Goal: Task Accomplishment & Management: Manage account settings

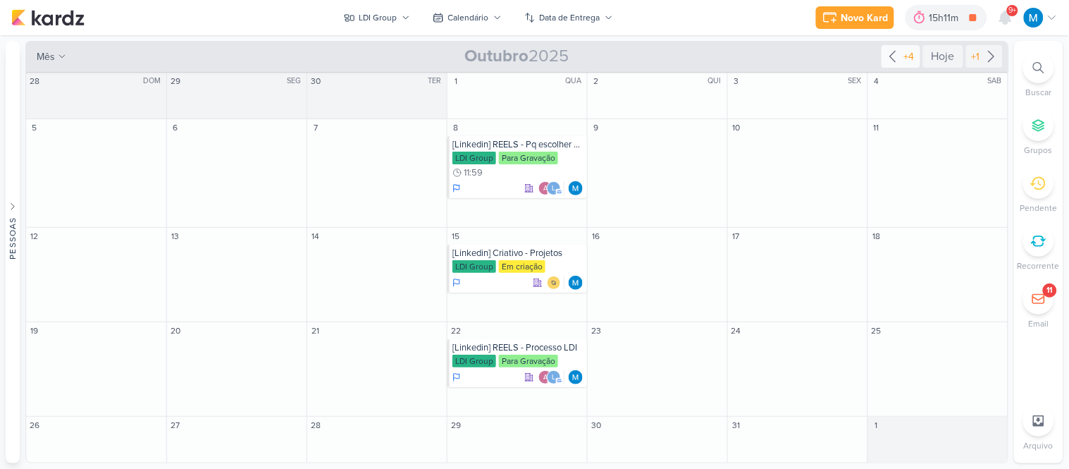
click at [895, 54] on icon at bounding box center [892, 56] width 17 height 17
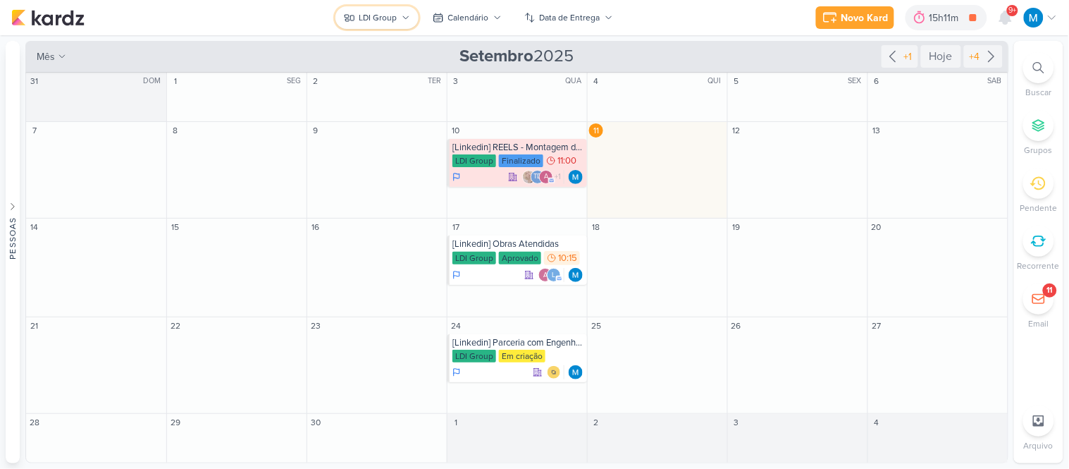
click at [403, 16] on icon at bounding box center [406, 17] width 6 height 3
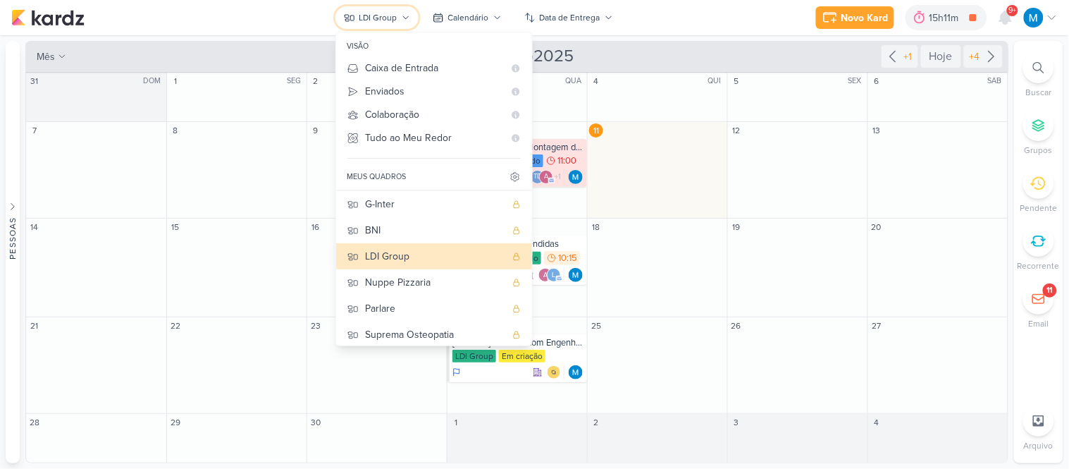
scroll to position [109, 0]
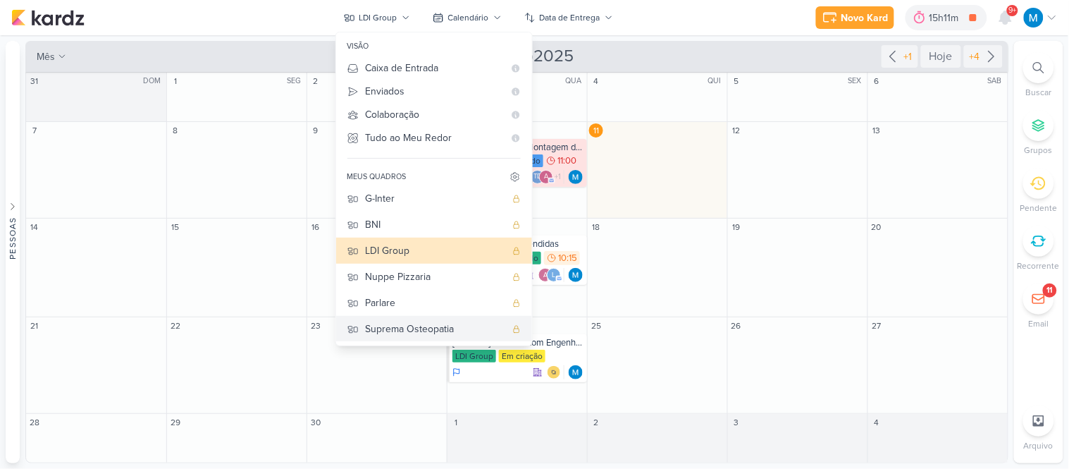
click at [421, 326] on div "Suprema Osteopatia" at bounding box center [436, 328] width 140 height 15
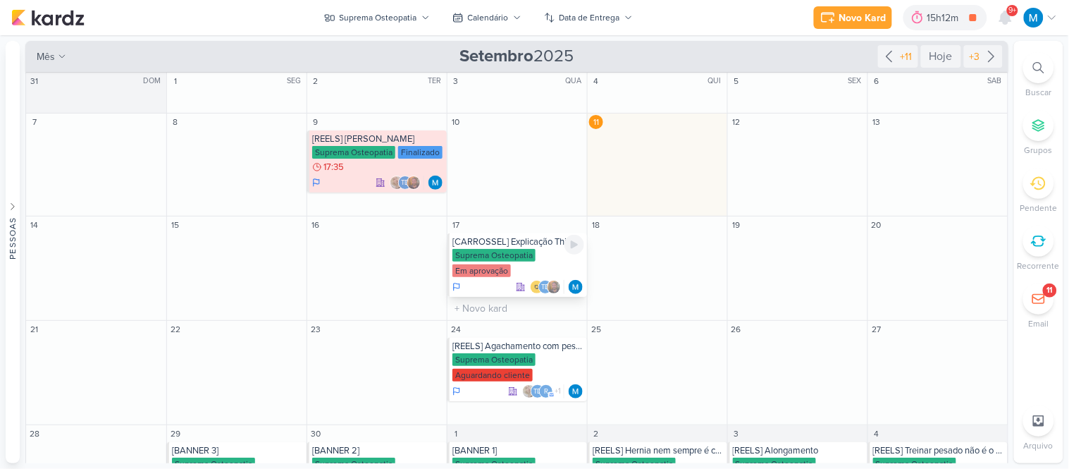
click at [531, 242] on div "[CARROSSEL] Explicação Thiago" at bounding box center [518, 241] width 132 height 11
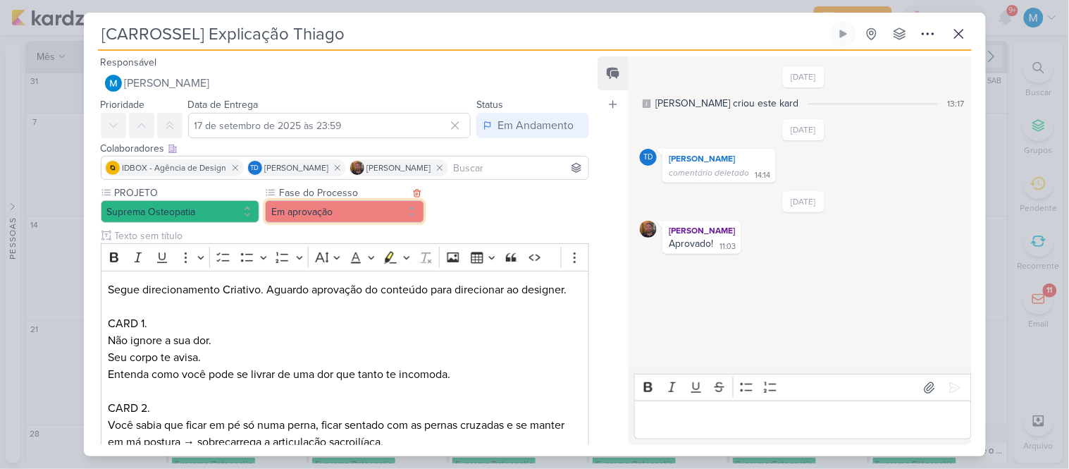
click at [368, 213] on button "Em aprovação" at bounding box center [344, 211] width 159 height 23
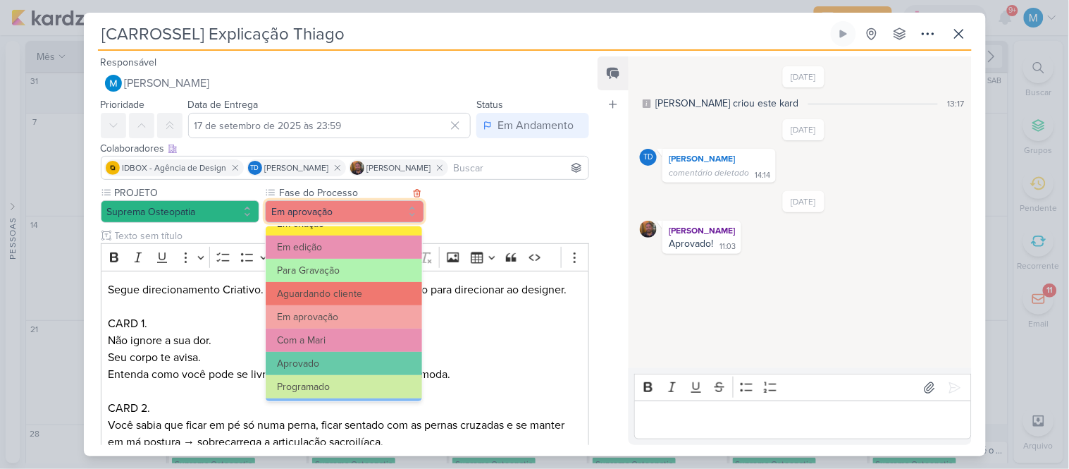
scroll to position [113, 0]
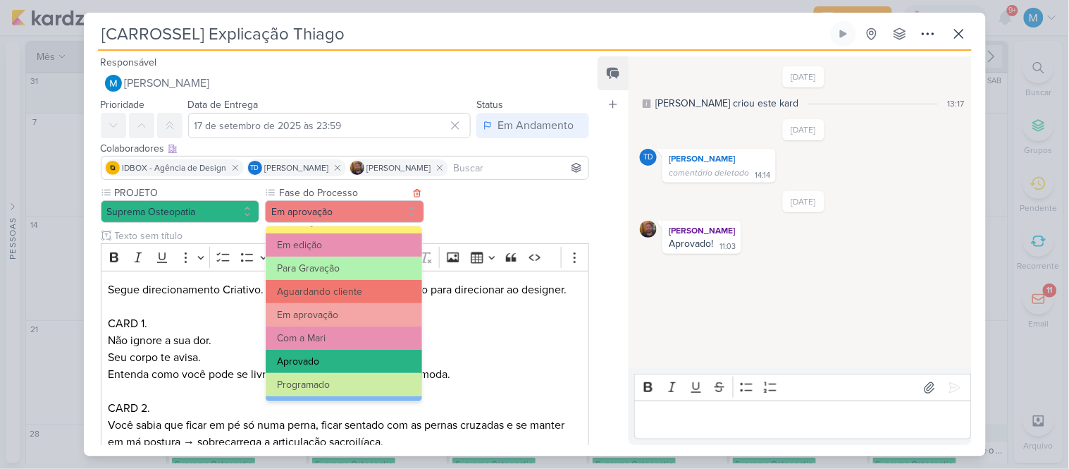
click at [340, 363] on button "Aprovado" at bounding box center [344, 361] width 156 height 23
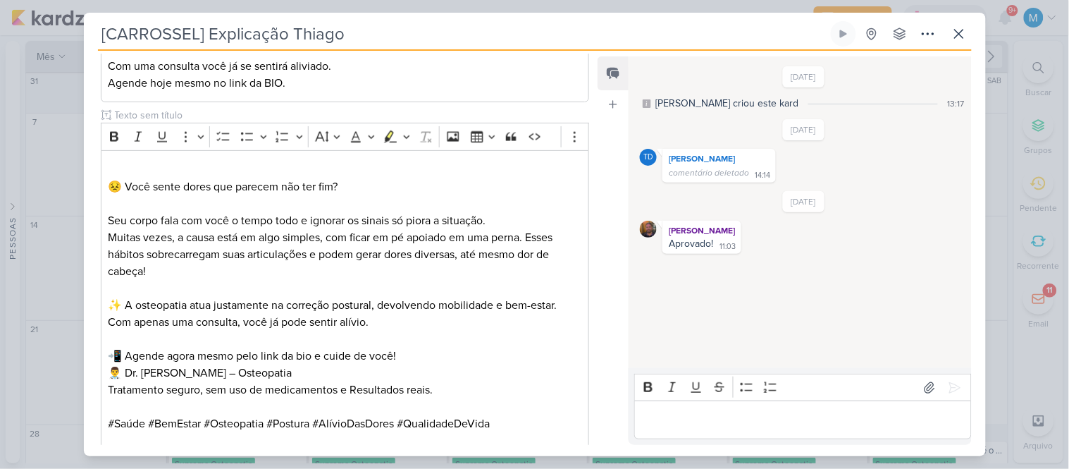
scroll to position [562, 0]
click at [304, 161] on p "Editor editing area: main" at bounding box center [345, 169] width 474 height 17
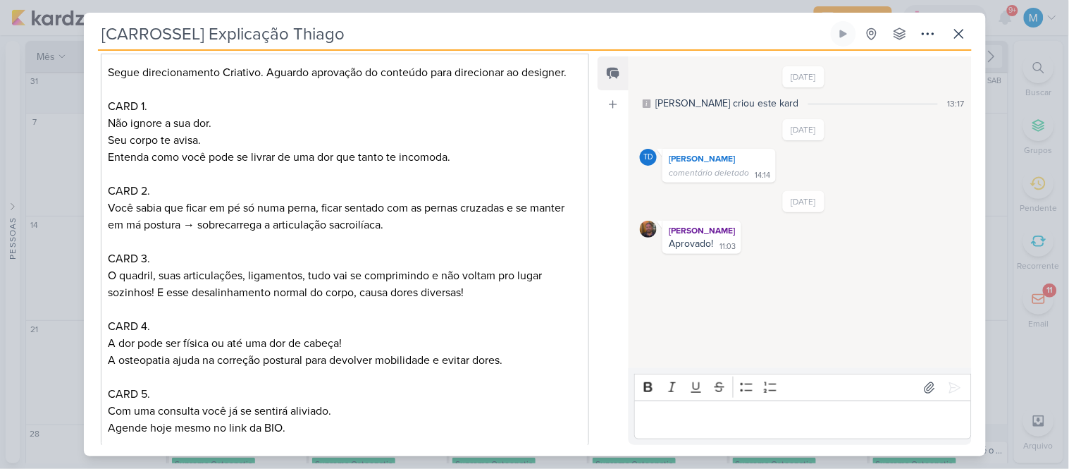
scroll to position [0, 0]
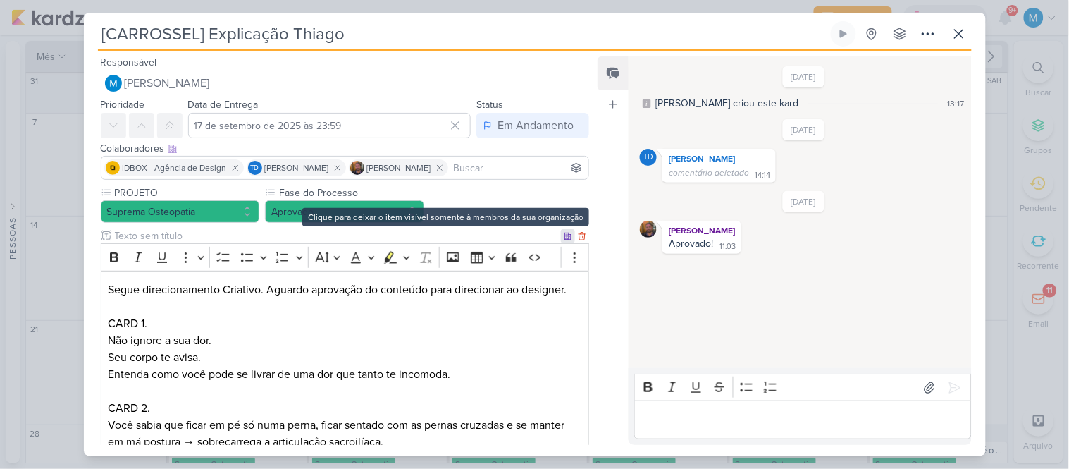
click at [564, 237] on icon at bounding box center [567, 236] width 7 height 6
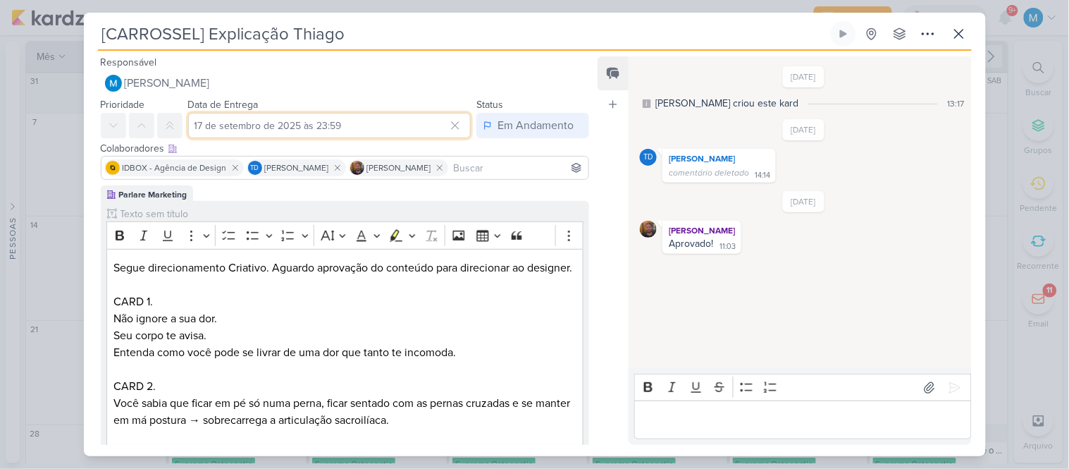
click at [315, 127] on input "17 de setembro de 2025 às 23:59" at bounding box center [329, 125] width 283 height 25
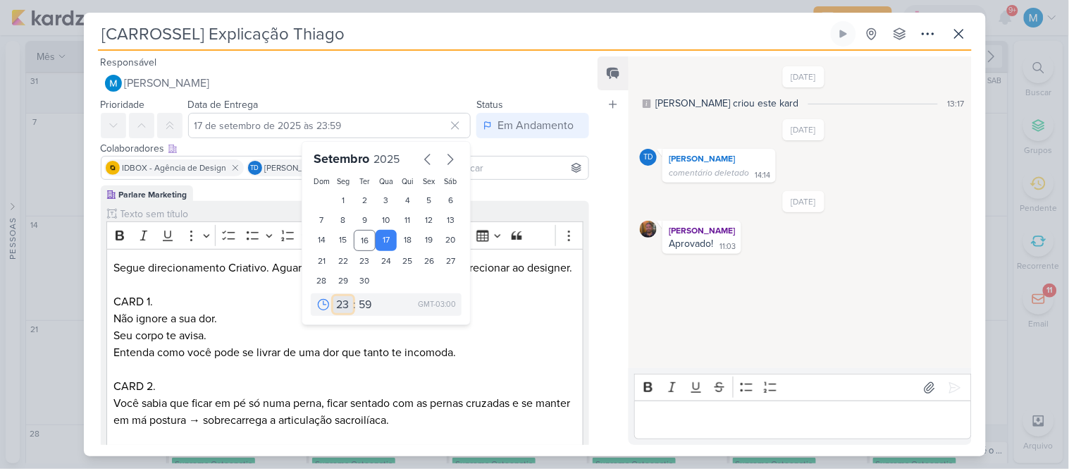
click at [335, 301] on select "00 01 02 03 04 05 06 07 08 09 10 11 12 13 14 15 16 17 18 19 20 21 22 23" at bounding box center [343, 304] width 20 height 17
select select "18"
click at [333, 296] on select "00 01 02 03 04 05 06 07 08 09 10 11 12 13 14 15 16 17 18 19 20 21 22 23" at bounding box center [343, 304] width 20 height 17
type input "[DATE] 18:59"
click at [360, 309] on select "00 05 10 15 20 25 30 35 40 45 50 55 59" at bounding box center [366, 304] width 20 height 17
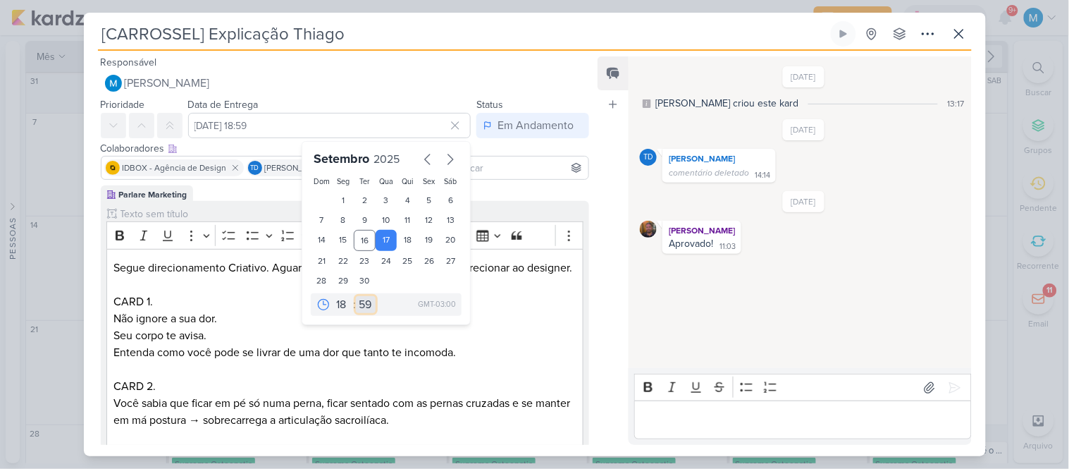
select select "20"
click at [356, 296] on select "00 05 10 15 20 25 30 35 40 45 50 55 59" at bounding box center [366, 304] width 20 height 17
type input "[DATE] 18:20"
click at [471, 377] on p "Editor editing area: main" at bounding box center [344, 369] width 462 height 17
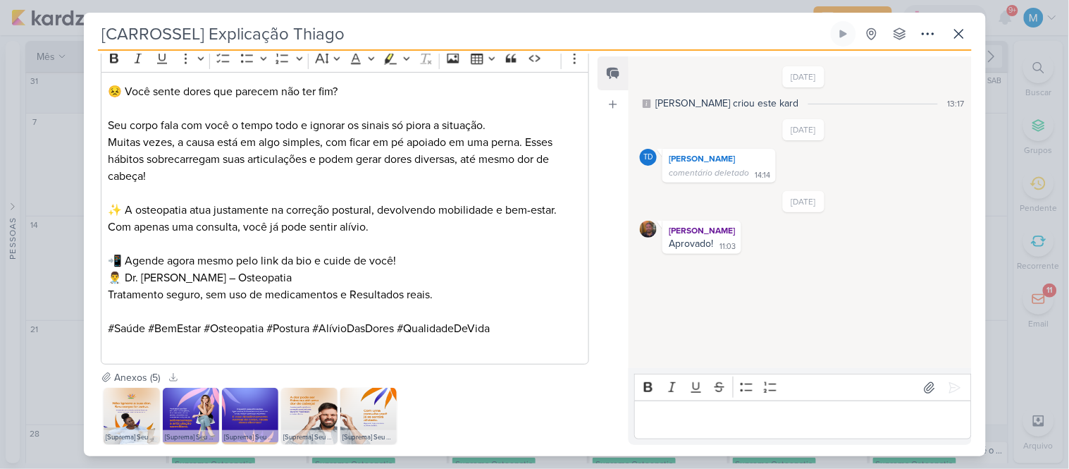
scroll to position [764, 0]
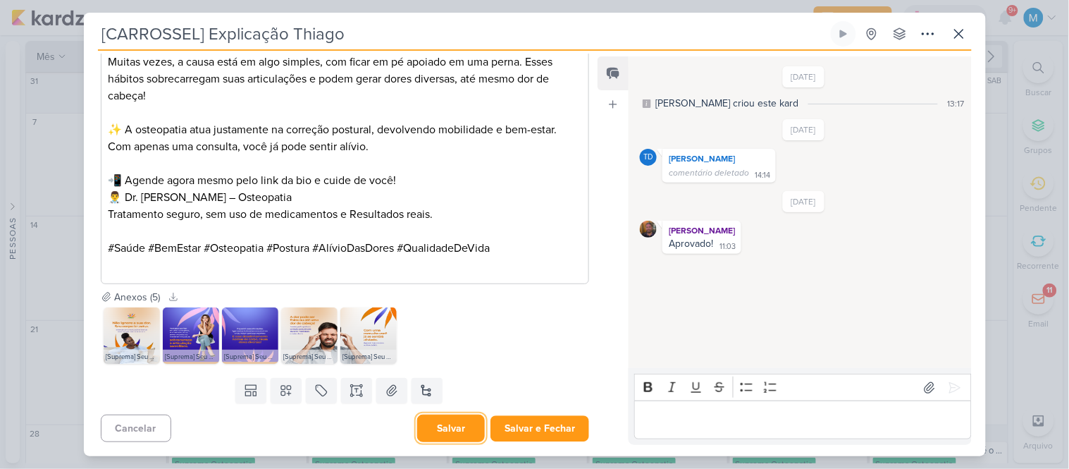
click at [457, 428] on button "Salvar" at bounding box center [451, 427] width 68 height 27
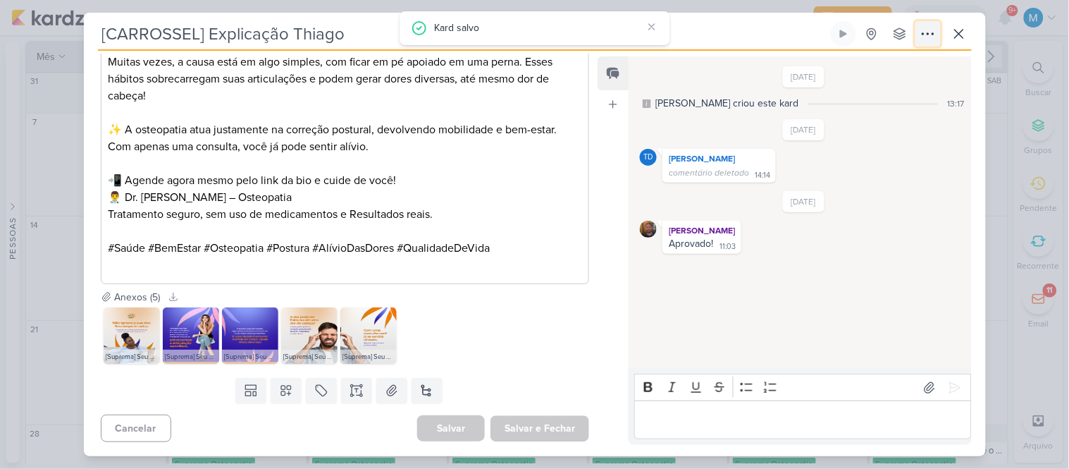
click at [927, 36] on icon at bounding box center [928, 33] width 17 height 17
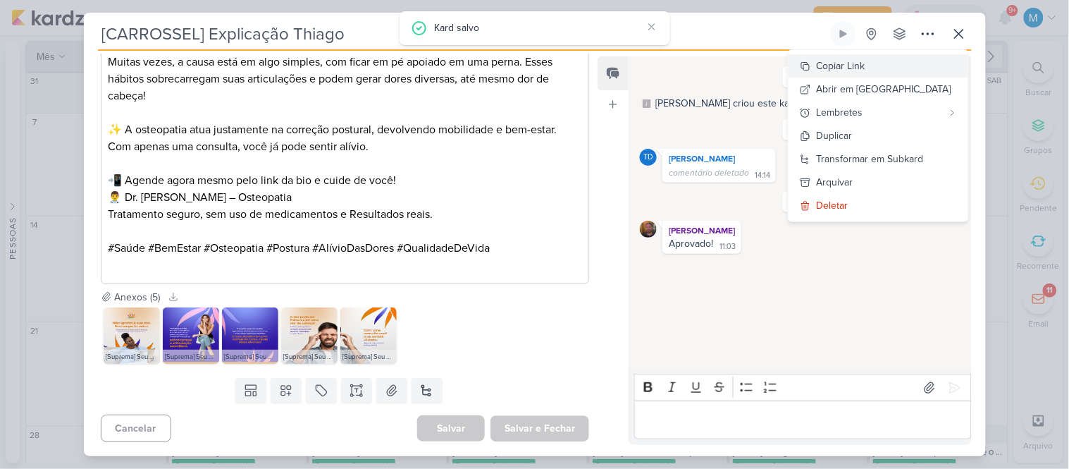
click at [865, 66] on div "Copiar Link" at bounding box center [841, 65] width 49 height 15
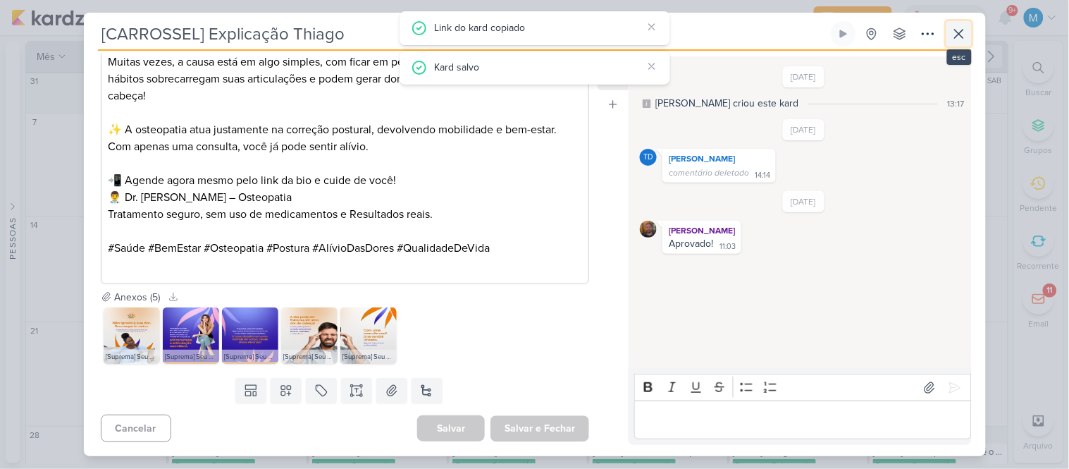
click at [960, 34] on icon at bounding box center [959, 33] width 17 height 17
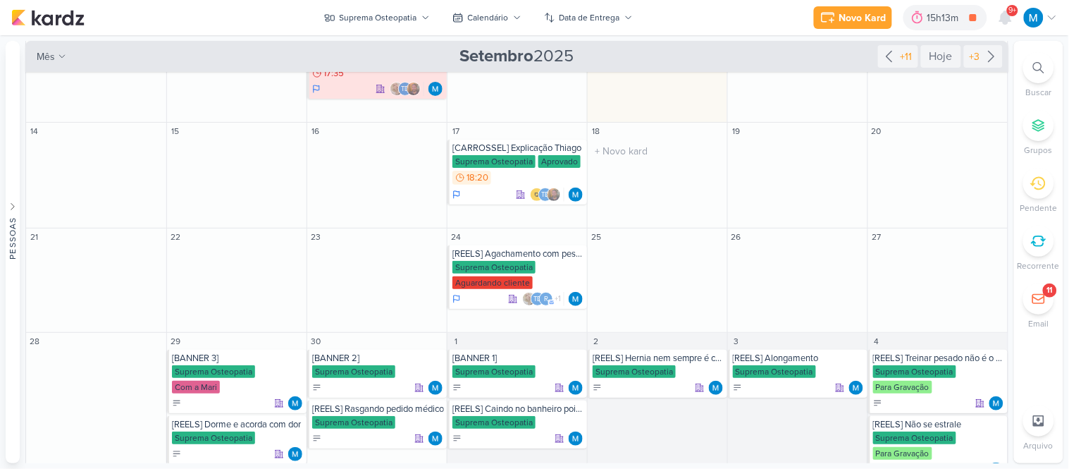
scroll to position [0, 0]
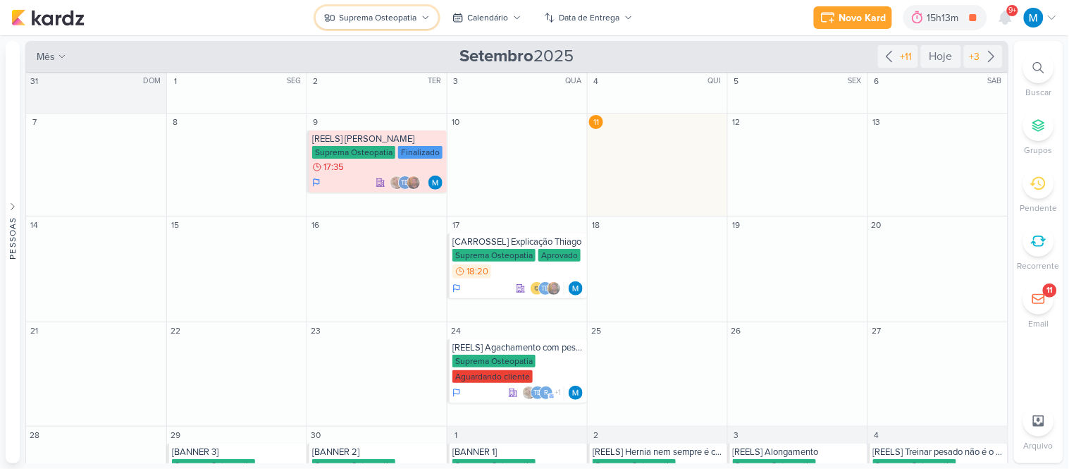
click at [381, 9] on button "Suprema Osteopatia" at bounding box center [377, 17] width 123 height 23
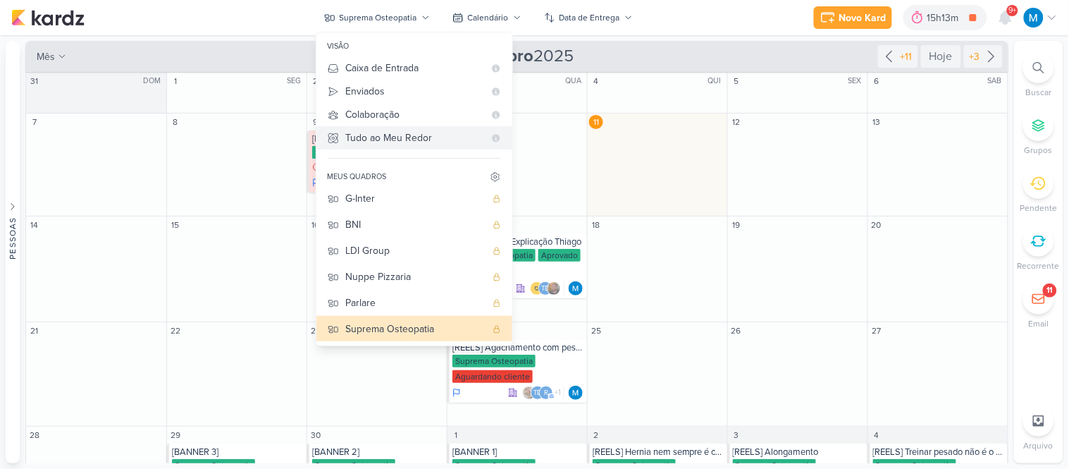
click at [398, 135] on div "Tudo ao Meu Redor" at bounding box center [415, 137] width 138 height 15
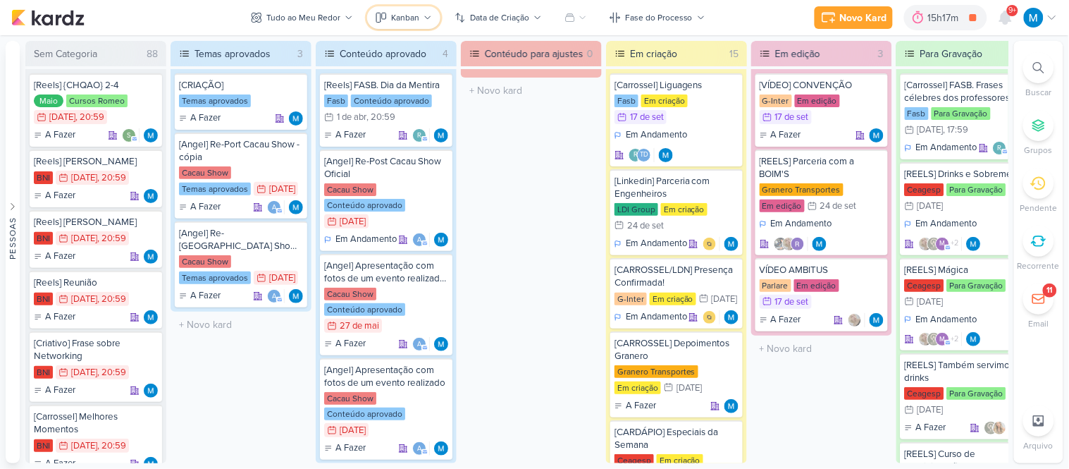
click at [424, 23] on button "Kanban" at bounding box center [403, 17] width 73 height 23
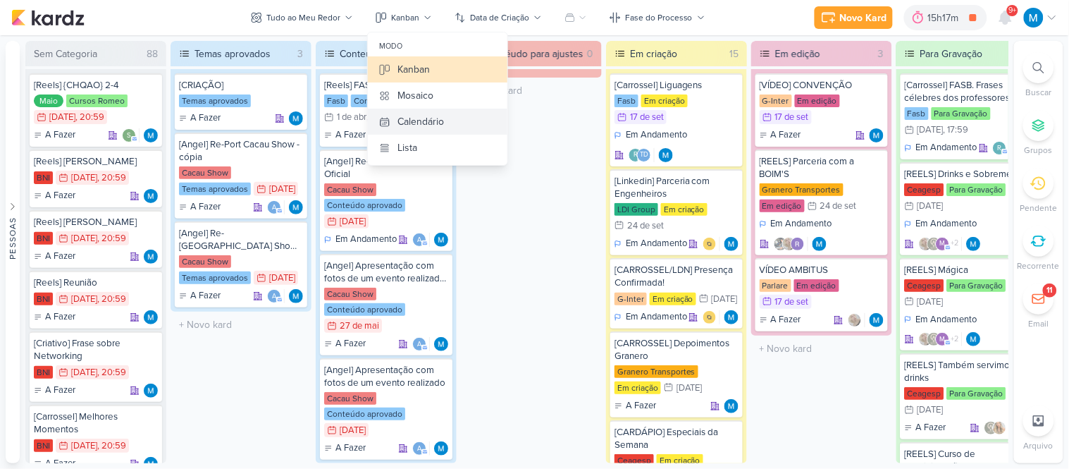
click at [425, 116] on div "Calendário" at bounding box center [420, 121] width 47 height 15
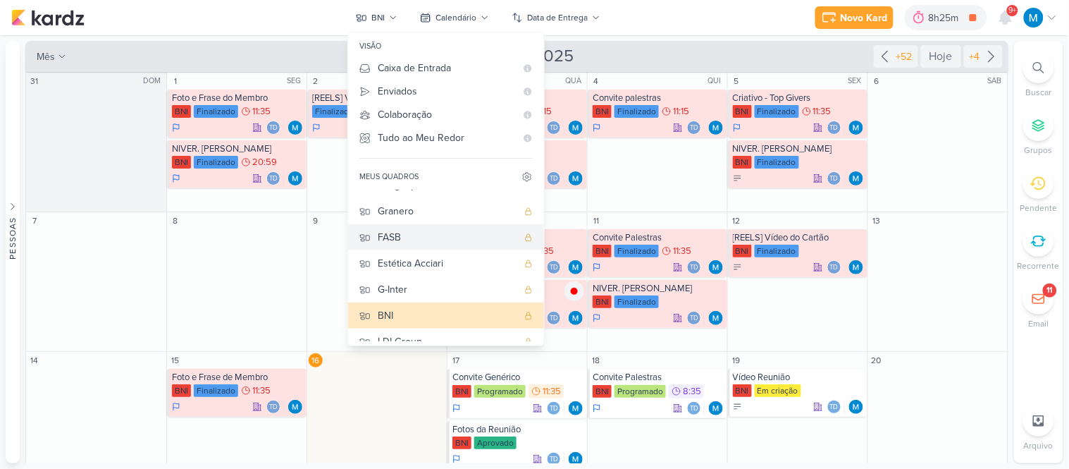
scroll to position [18, 0]
click at [421, 213] on div "Granero" at bounding box center [448, 210] width 140 height 15
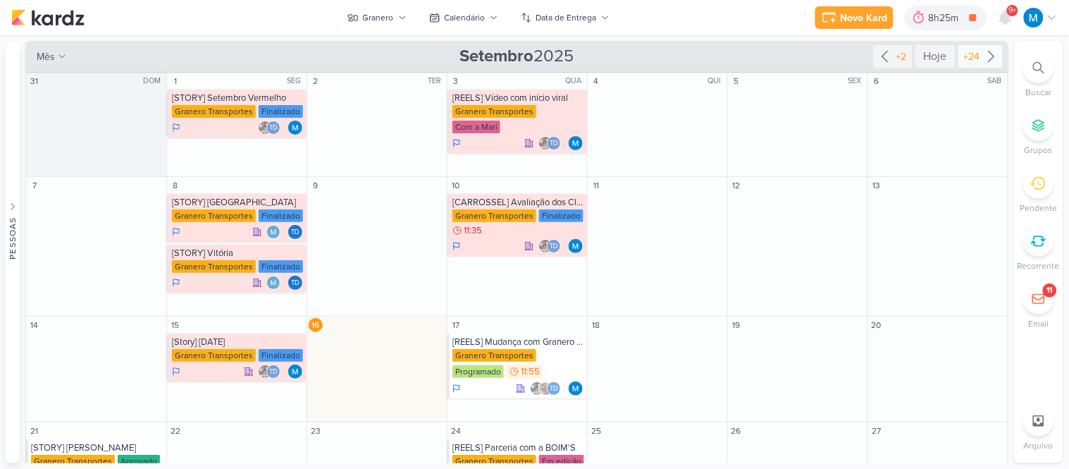
click at [990, 53] on icon at bounding box center [991, 56] width 17 height 17
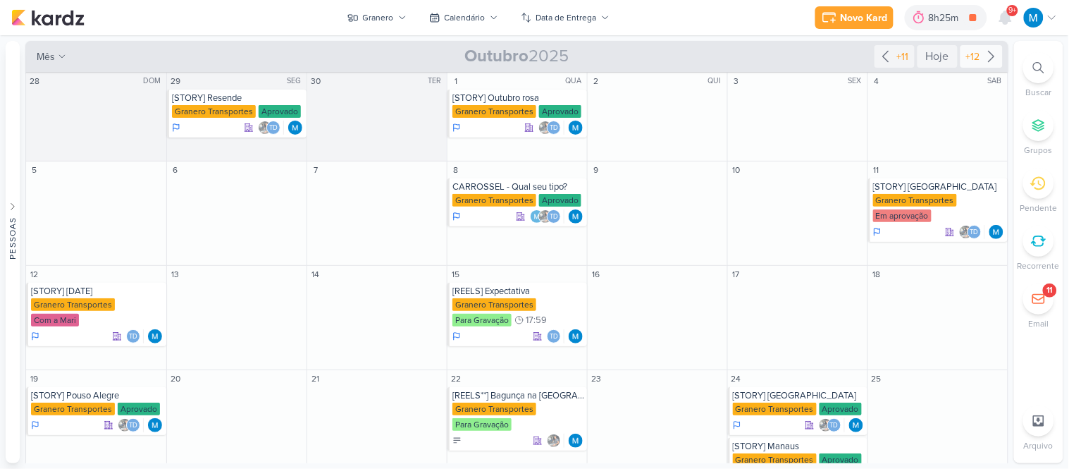
click at [987, 51] on icon at bounding box center [991, 56] width 17 height 17
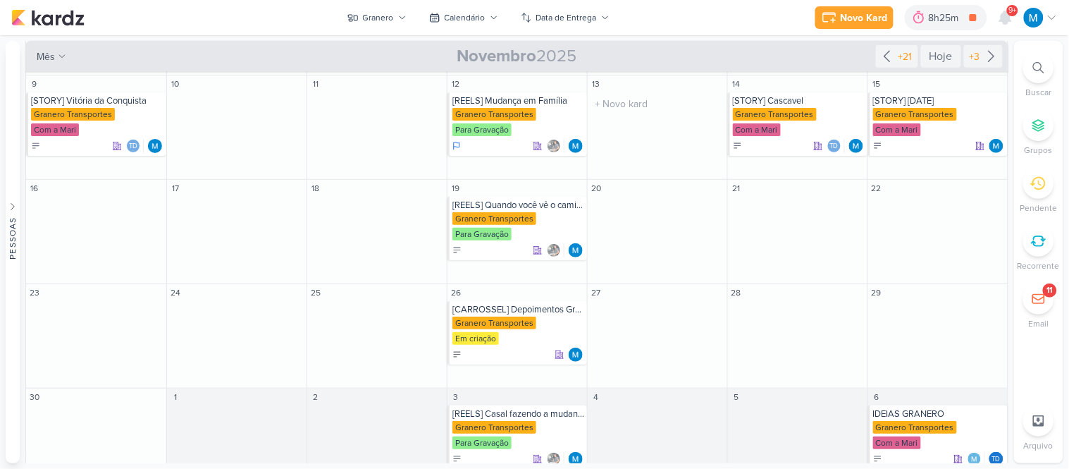
scroll to position [220, 0]
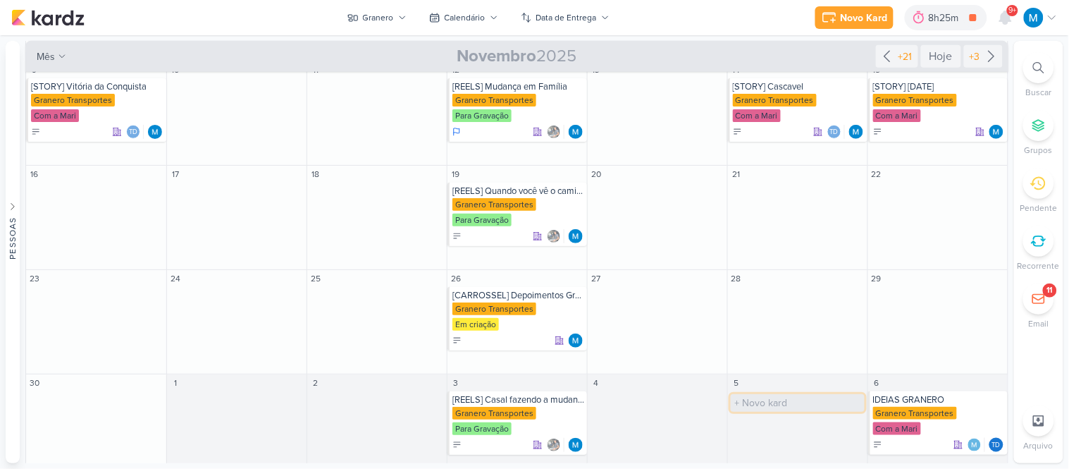
click at [777, 394] on input "text" at bounding box center [798, 403] width 134 height 18
type input "[IDEIA]"
click at [774, 394] on div "[IDEIA]" at bounding box center [799, 399] width 132 height 11
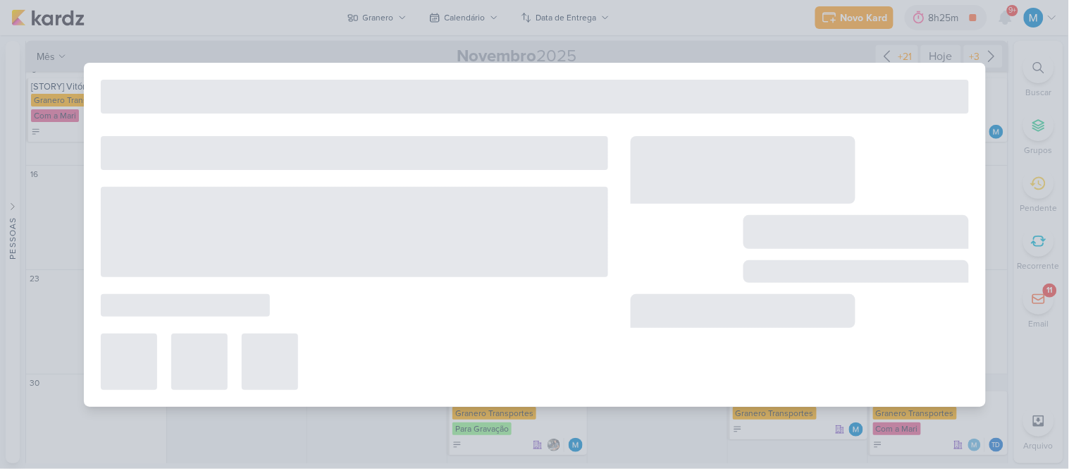
type input "[IDEIA]"
type input "5 de dezembro de 2025 às 23:59"
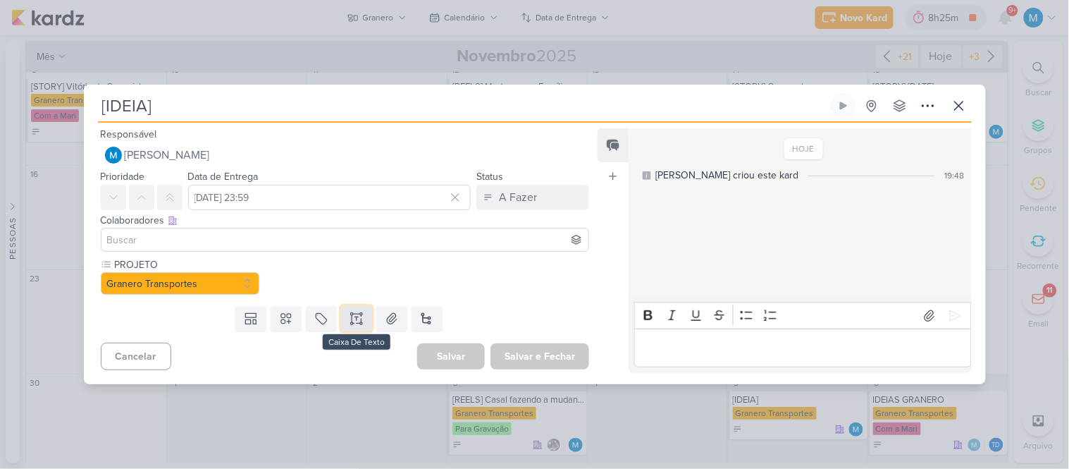
click at [357, 315] on icon at bounding box center [357, 318] width 14 height 14
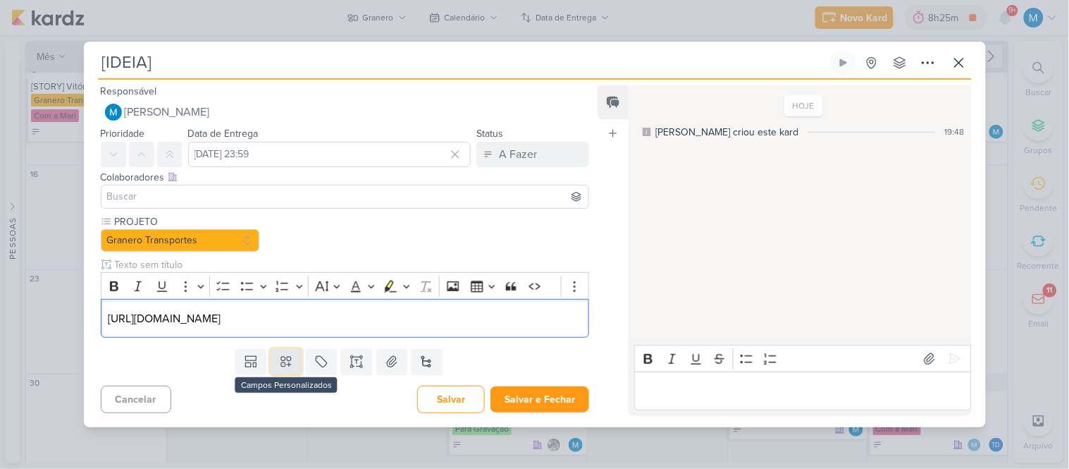
click at [287, 349] on button at bounding box center [286, 361] width 31 height 25
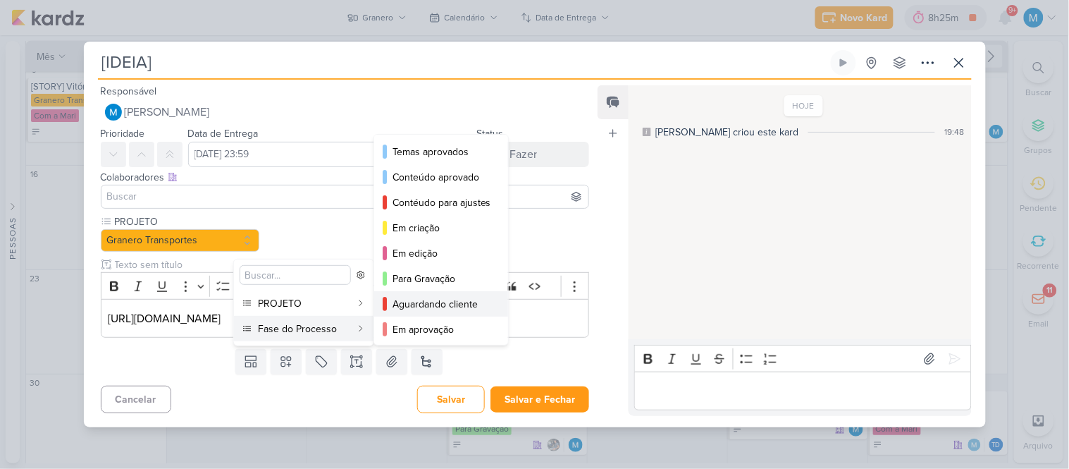
scroll to position [102, 0]
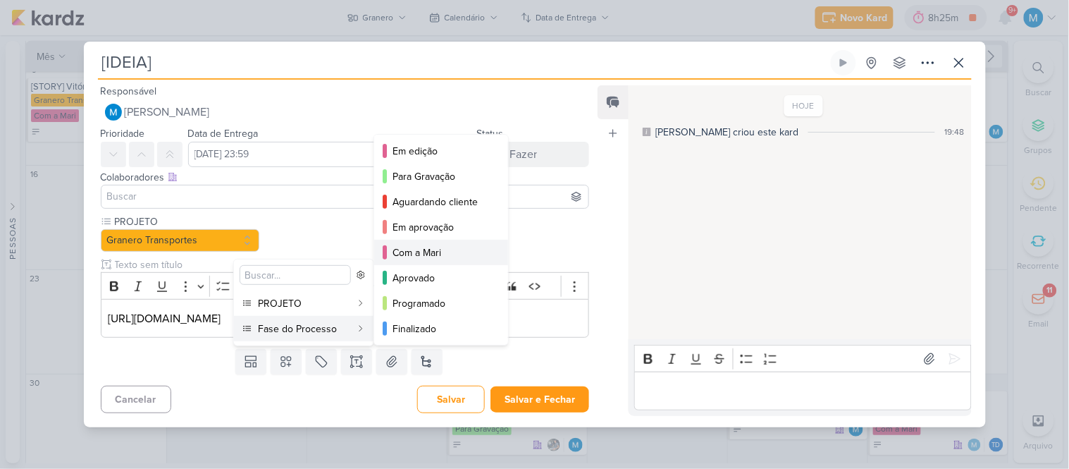
click at [431, 252] on div "Com a Mari" at bounding box center [441, 252] width 99 height 15
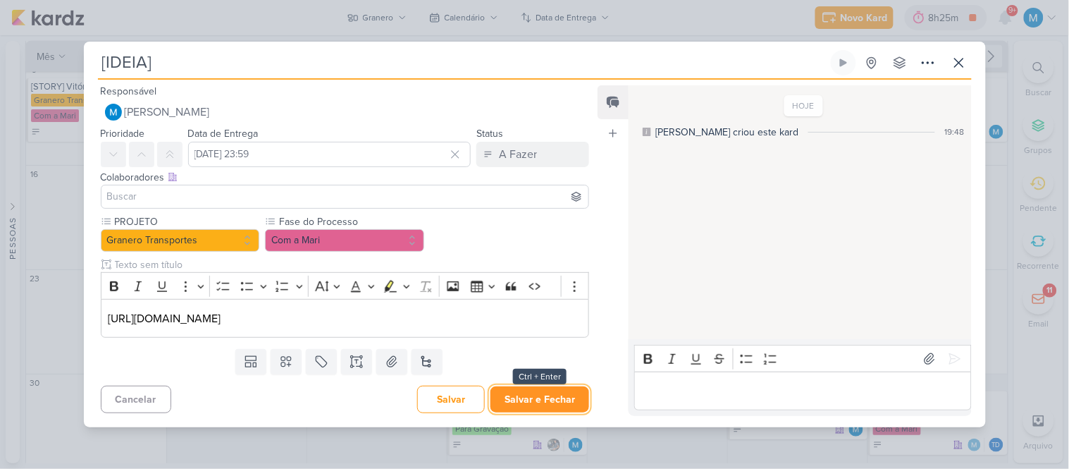
click at [550, 397] on button "Salvar e Fechar" at bounding box center [539, 399] width 99 height 26
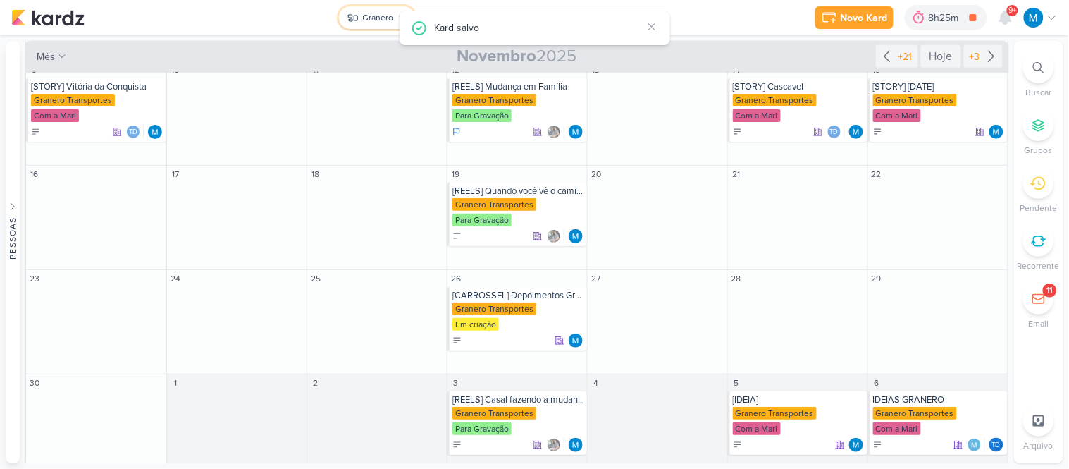
click at [385, 22] on div "Granero" at bounding box center [378, 17] width 31 height 13
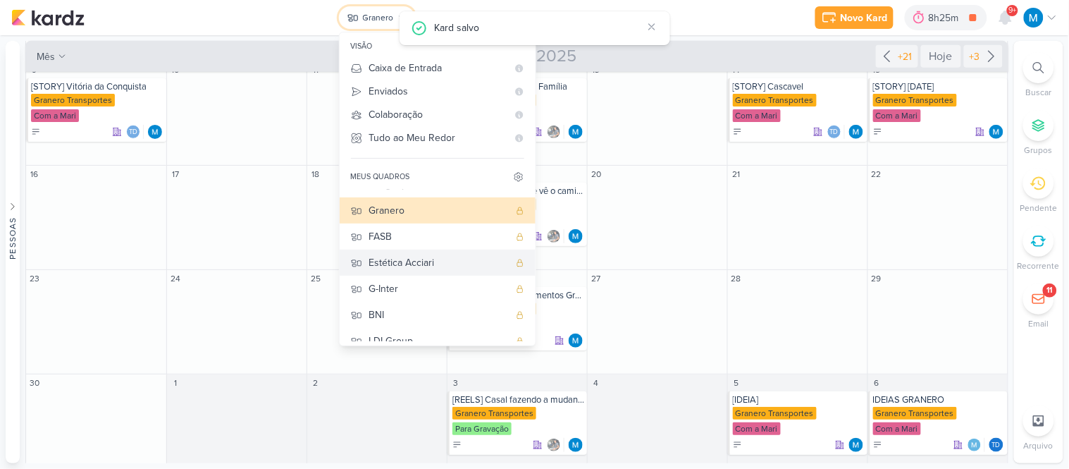
scroll to position [0, 0]
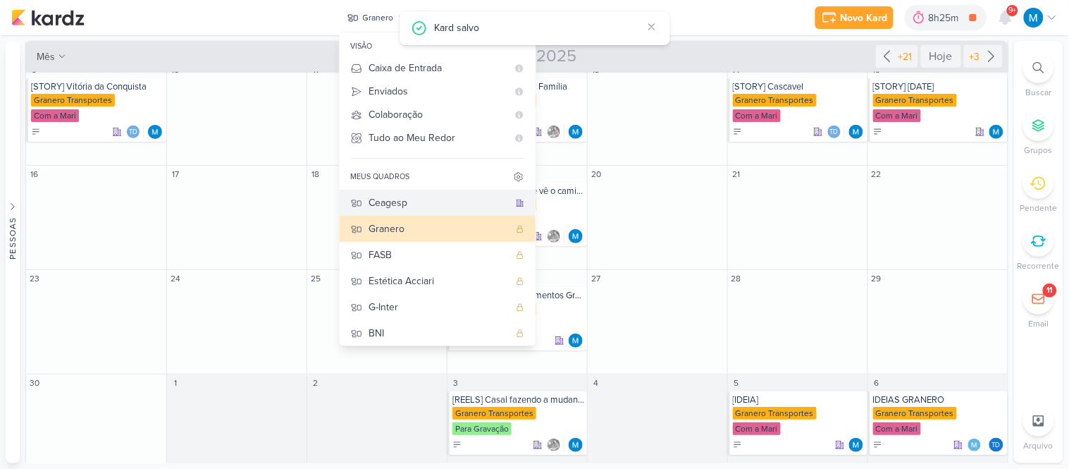
click at [400, 202] on div "Ceagesp" at bounding box center [439, 202] width 140 height 15
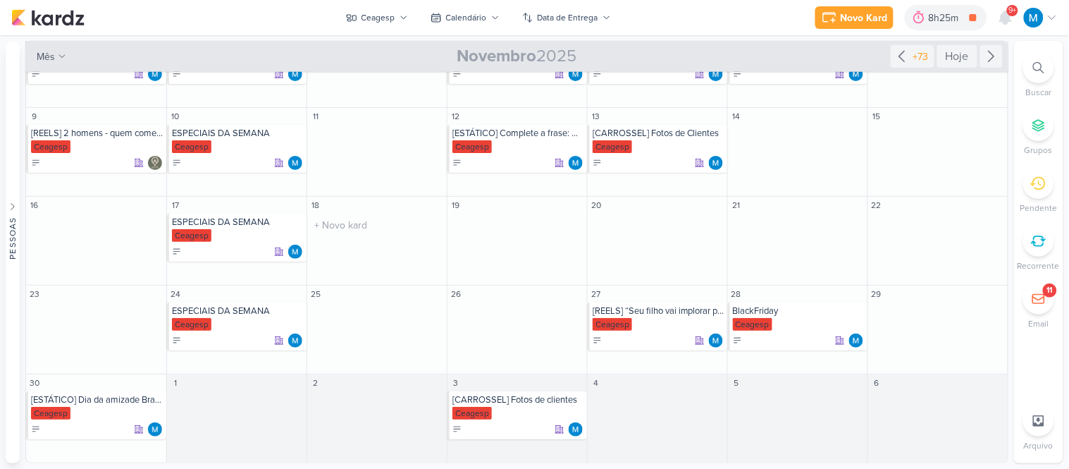
scroll to position [193, 0]
click at [635, 224] on input "text" at bounding box center [658, 225] width 134 height 18
type input "[REELS] Melhor Festival de Frutos do mar"
click at [661, 227] on div "[REELS] Melhor Festival de Frutos do mar" at bounding box center [659, 221] width 132 height 11
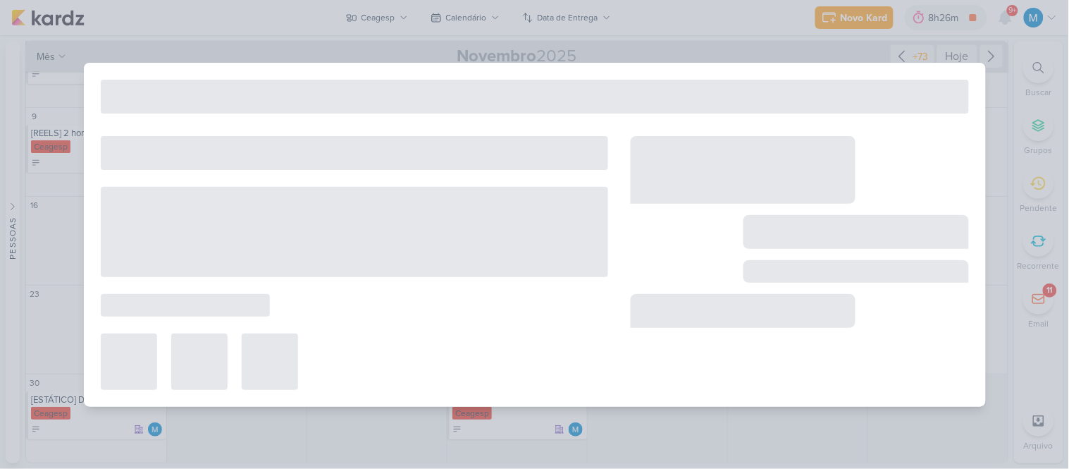
type input "[REELS] Melhor Festival de Frutos do mar"
type input "20 de novembro de 2025 às 23:59"
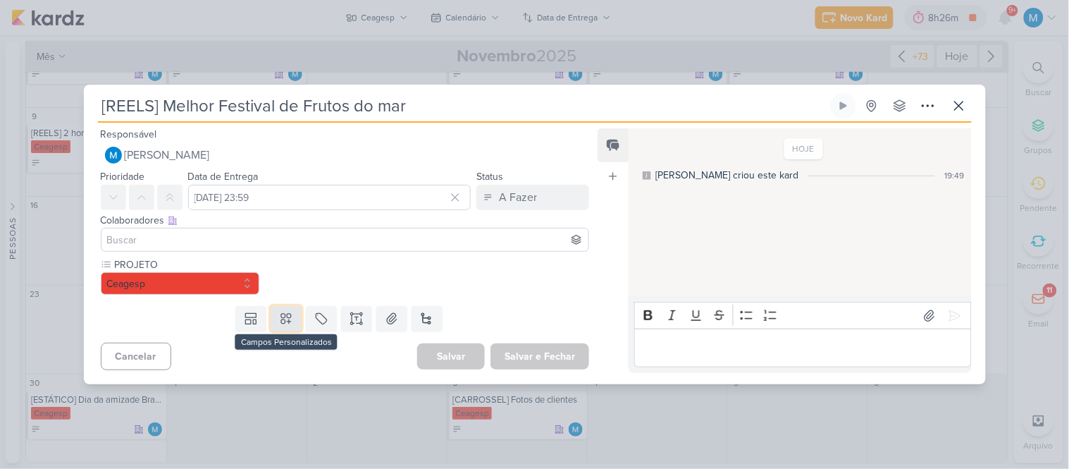
click at [290, 313] on icon at bounding box center [286, 318] width 14 height 14
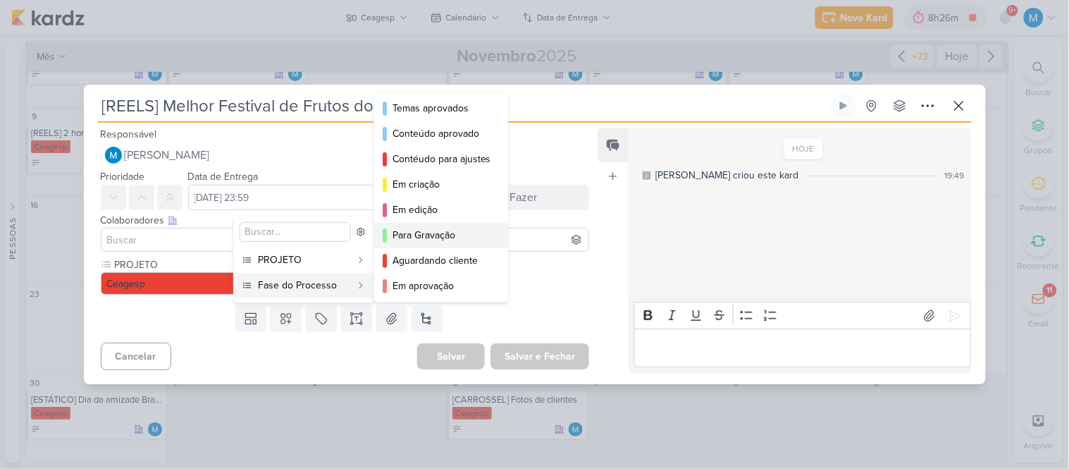
click at [428, 235] on div "Para Gravação" at bounding box center [441, 235] width 99 height 15
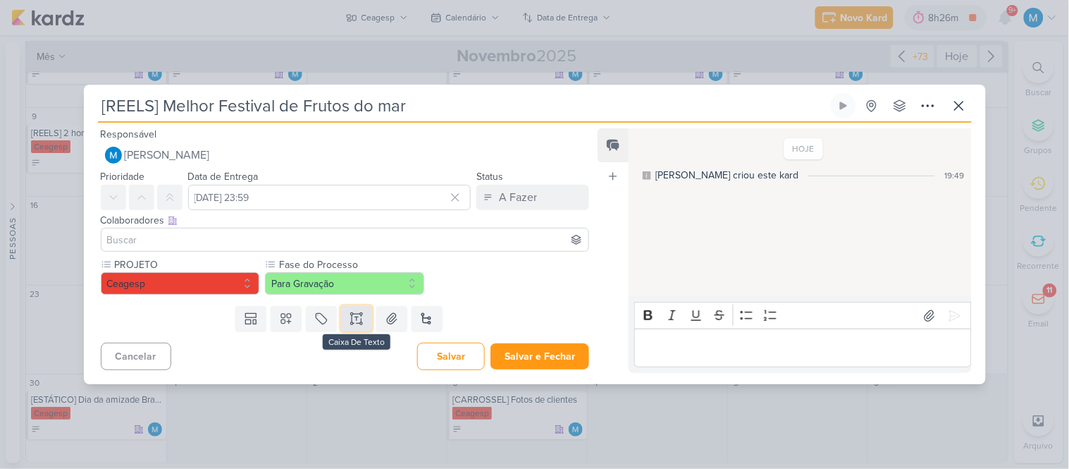
click at [354, 312] on icon at bounding box center [357, 318] width 14 height 14
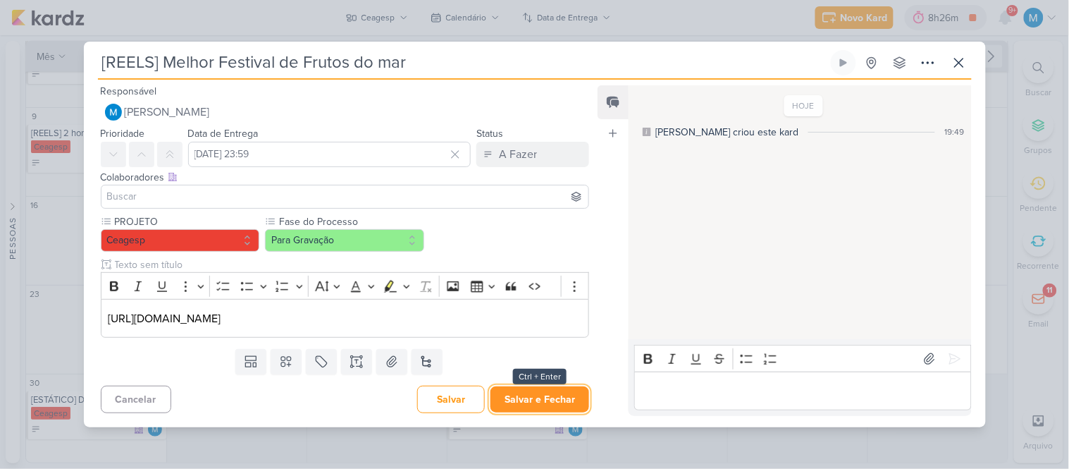
click at [548, 395] on button "Salvar e Fechar" at bounding box center [539, 399] width 99 height 26
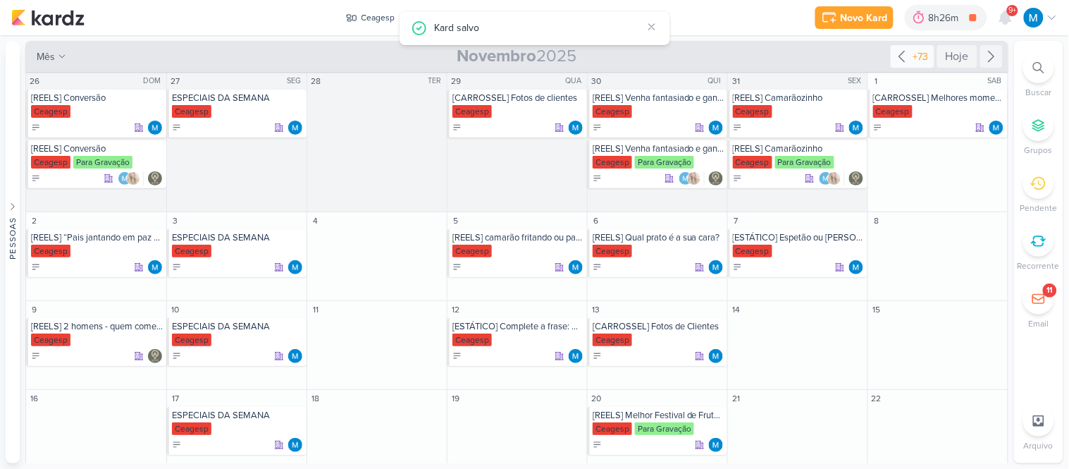
click at [894, 52] on icon at bounding box center [902, 56] width 17 height 17
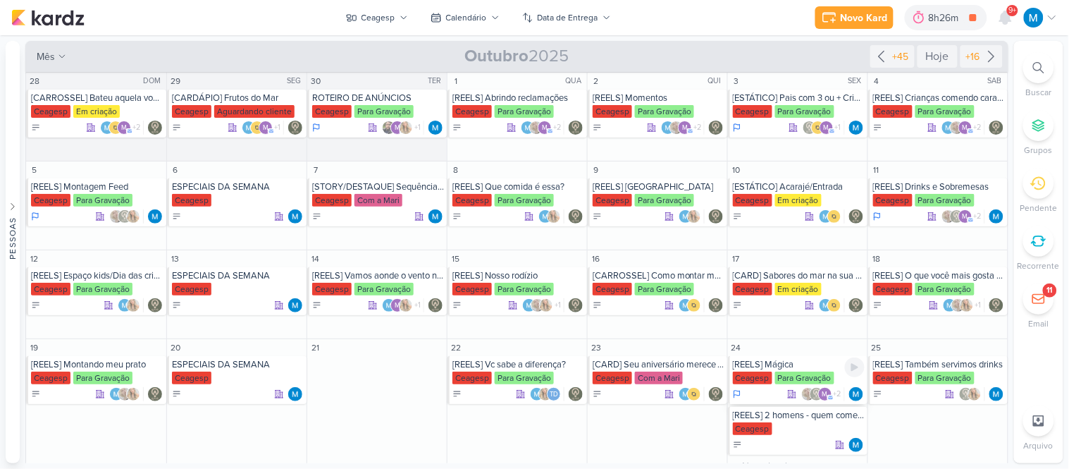
click at [782, 364] on div "[REELS] Mágica" at bounding box center [799, 364] width 132 height 11
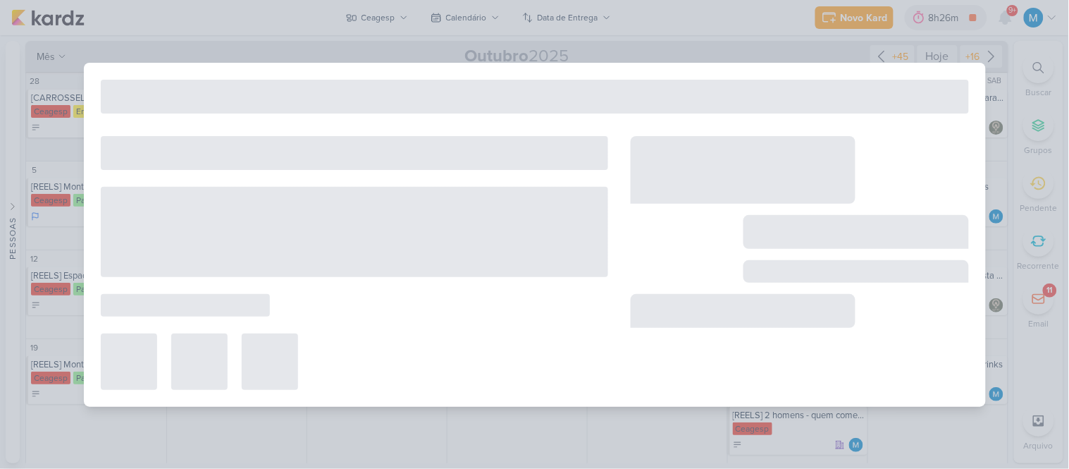
type input "[REELS] Mágica"
type input "24 de outubro de 2025 às 23:59"
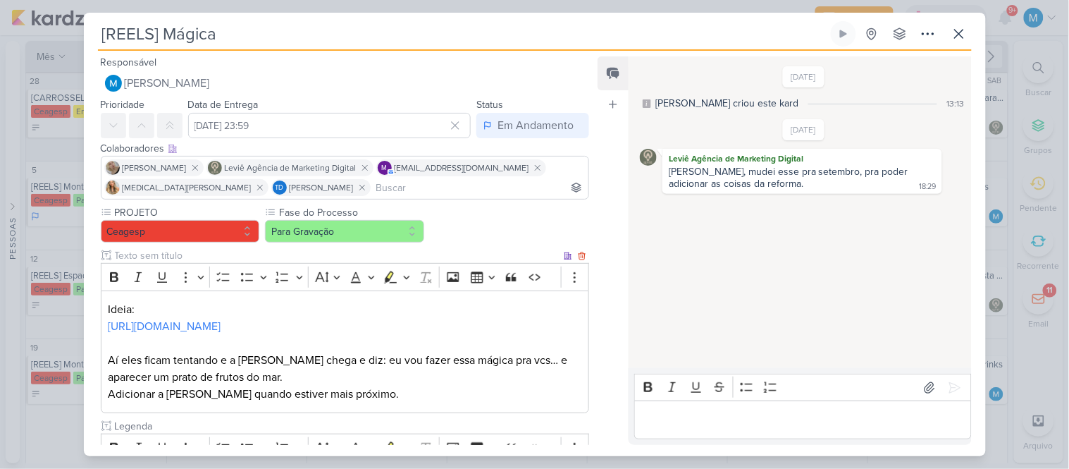
scroll to position [268, 0]
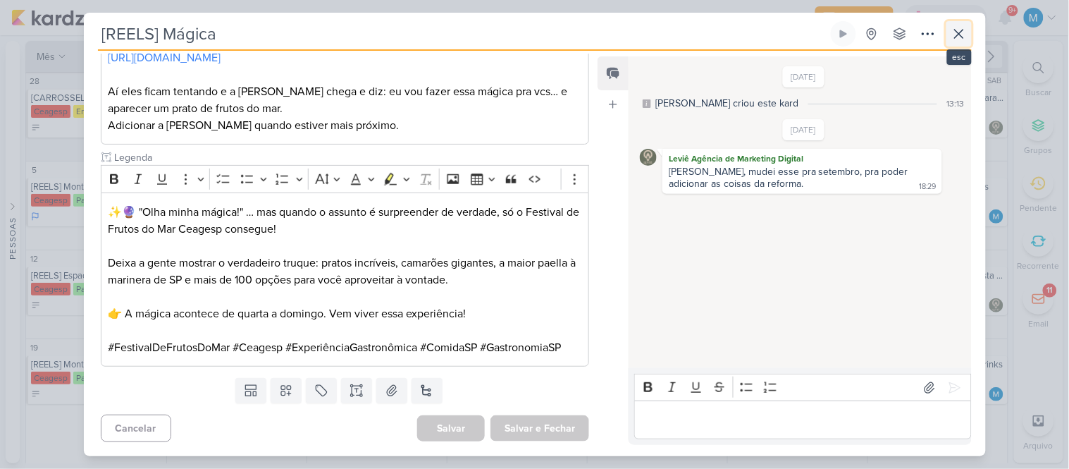
click at [962, 36] on icon at bounding box center [959, 33] width 17 height 17
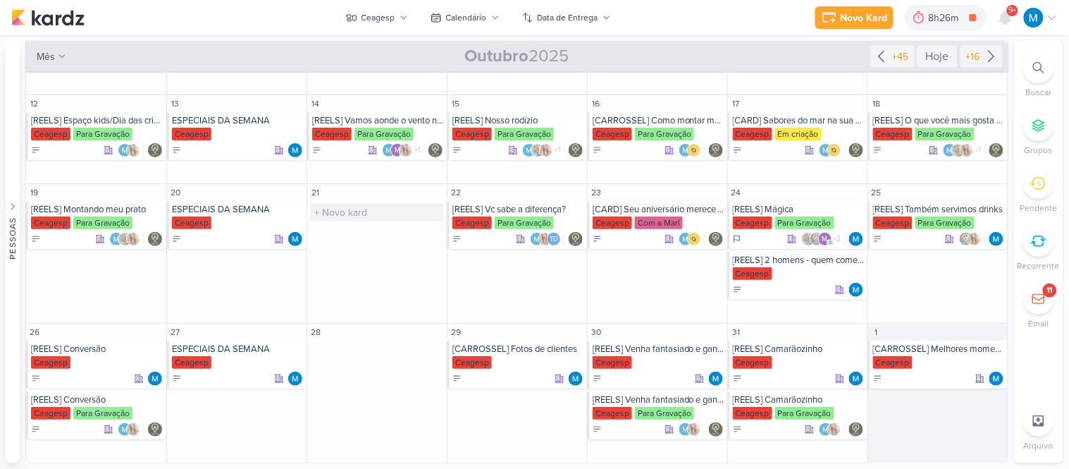
scroll to position [0, 0]
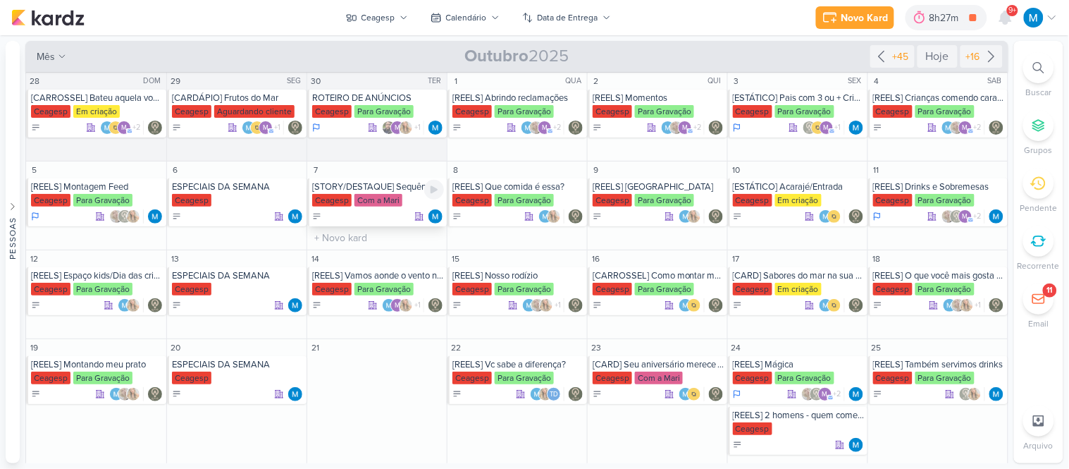
click at [402, 189] on div "[STORY/DESTAQUE] Sequência de Pratos" at bounding box center [378, 186] width 132 height 11
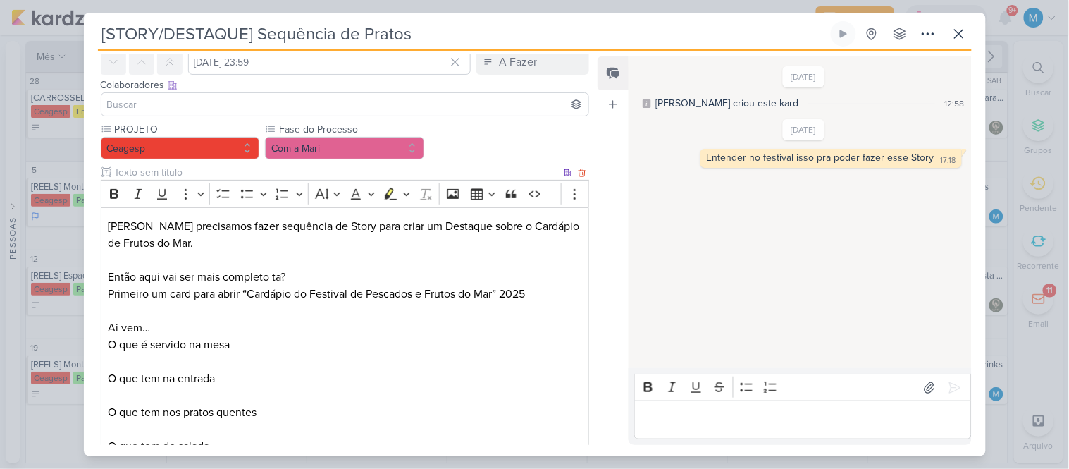
scroll to position [247, 0]
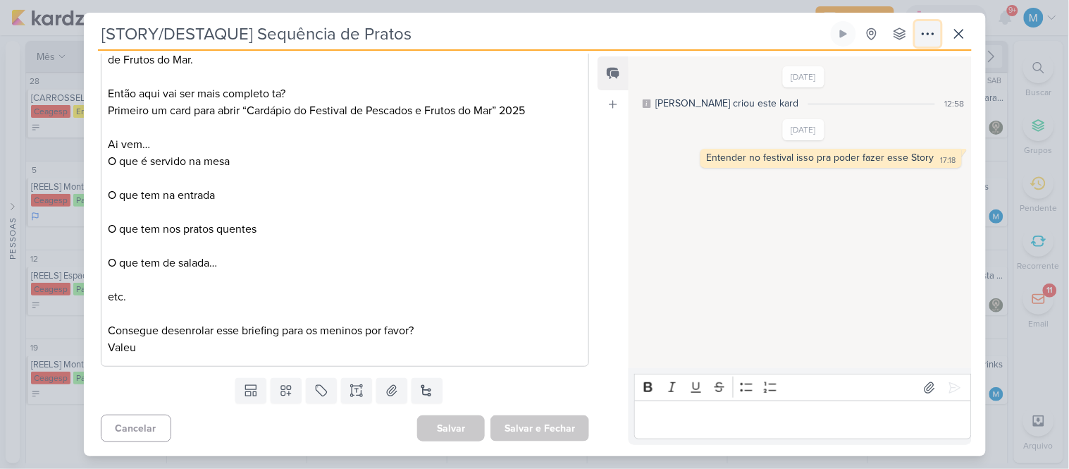
click at [920, 29] on icon at bounding box center [928, 33] width 17 height 17
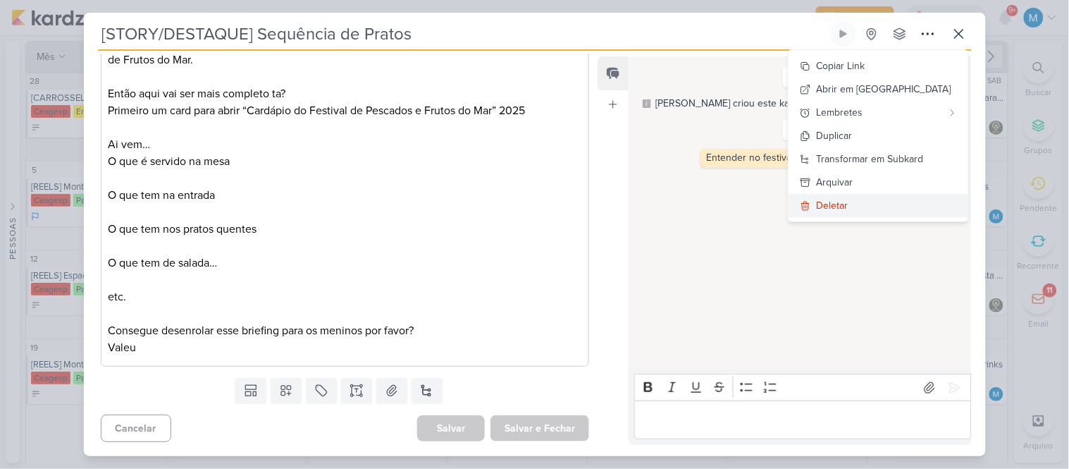
click at [848, 199] on div "Deletar" at bounding box center [833, 205] width 32 height 15
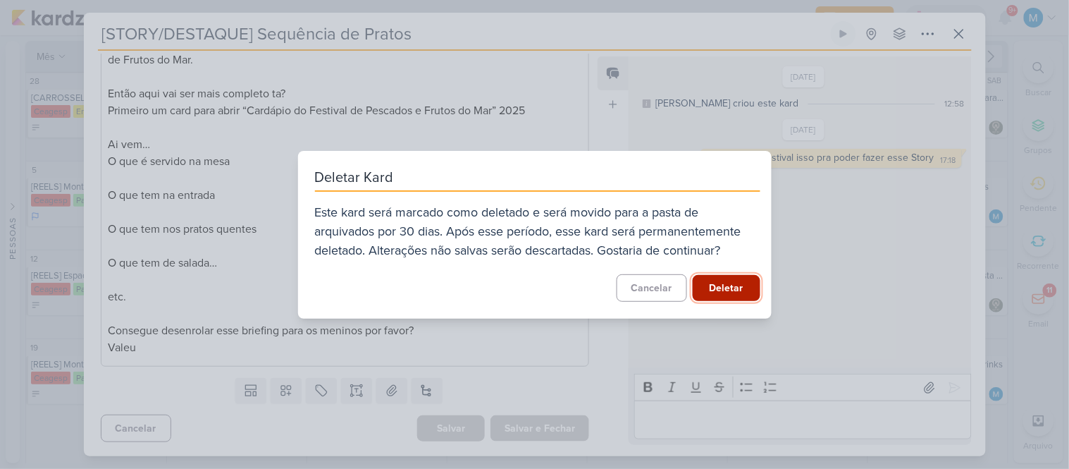
click at [736, 288] on button "Deletar" at bounding box center [727, 288] width 68 height 26
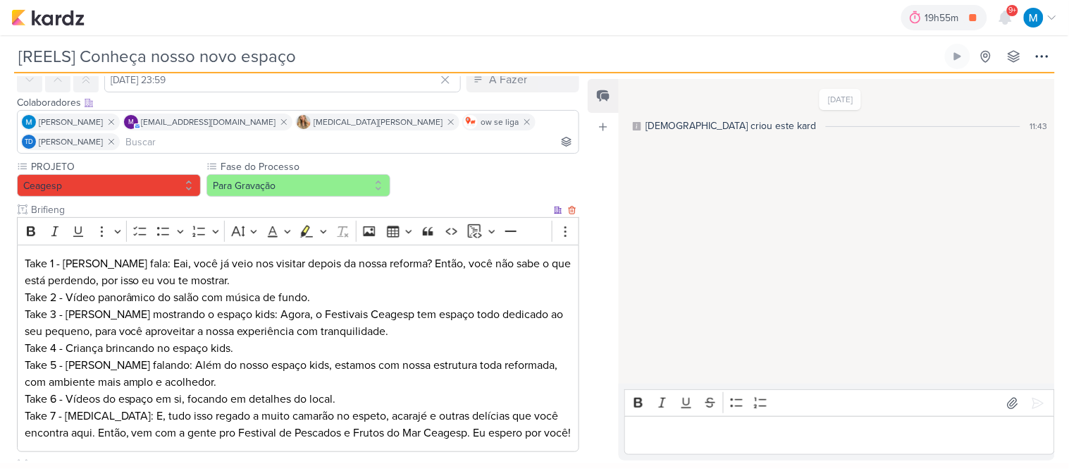
scroll to position [426, 0]
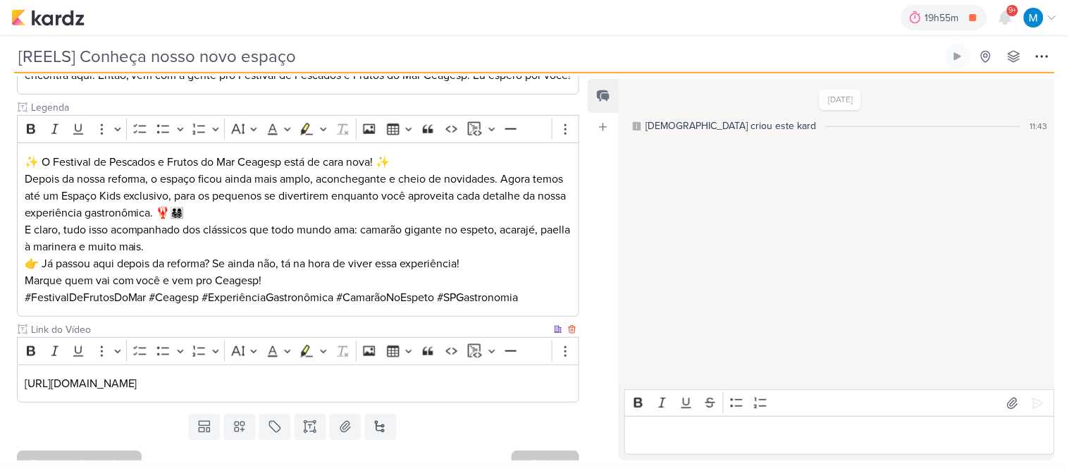
click at [433, 375] on p "[URL][DOMAIN_NAME]" at bounding box center [299, 383] width 548 height 17
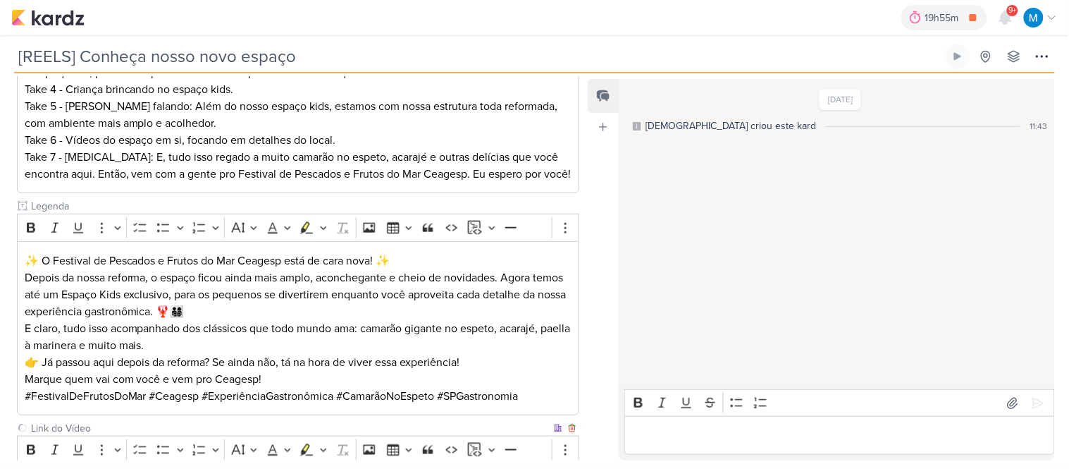
scroll to position [327, 0]
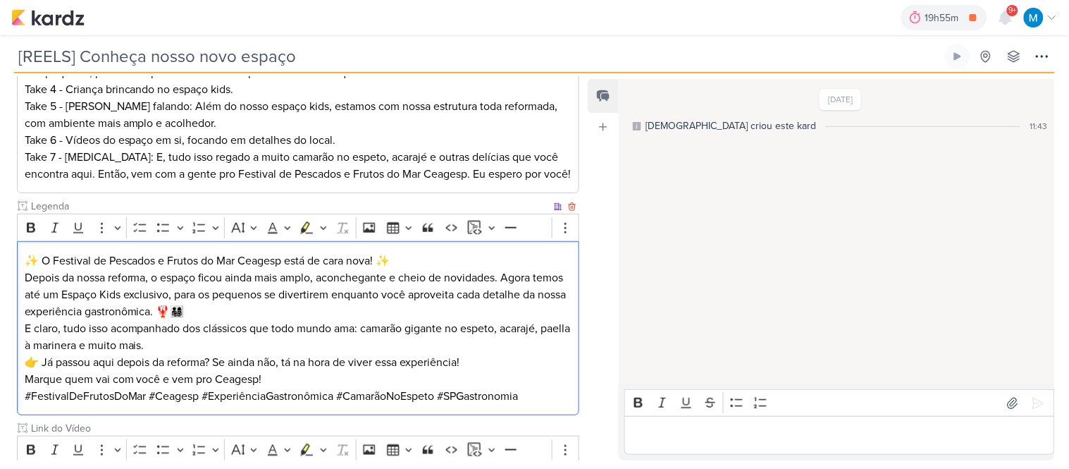
click at [327, 288] on p "Depois da nossa reforma, o espaço ficou ainda mais amplo, aconchegante e cheio …" at bounding box center [299, 294] width 548 height 51
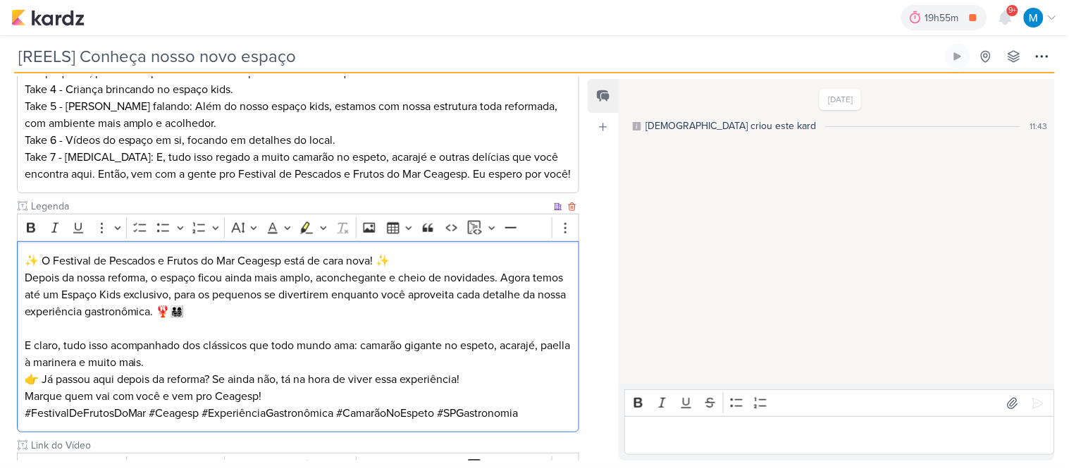
click at [340, 381] on p "👉 Já passou aqui depois da reforma? Se ainda não, tá na hora de viver essa expe…" at bounding box center [299, 388] width 548 height 34
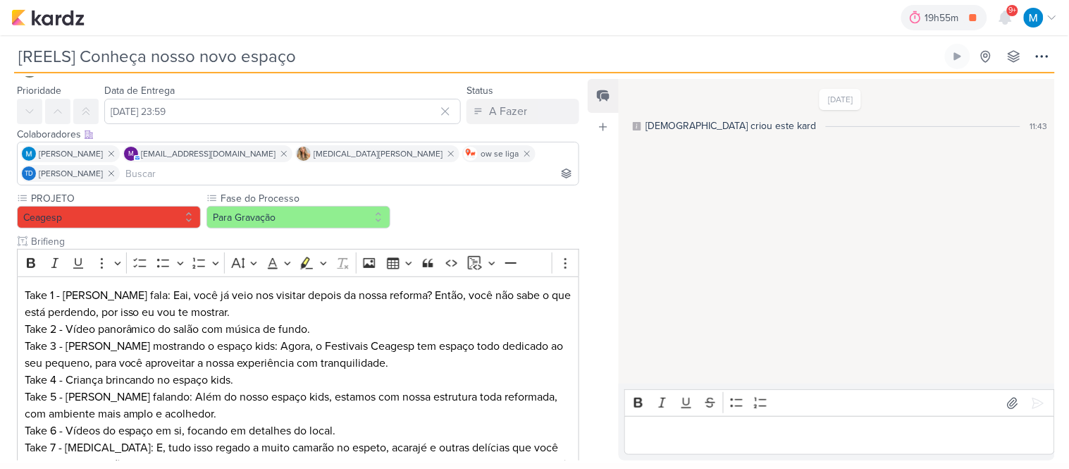
scroll to position [36, 0]
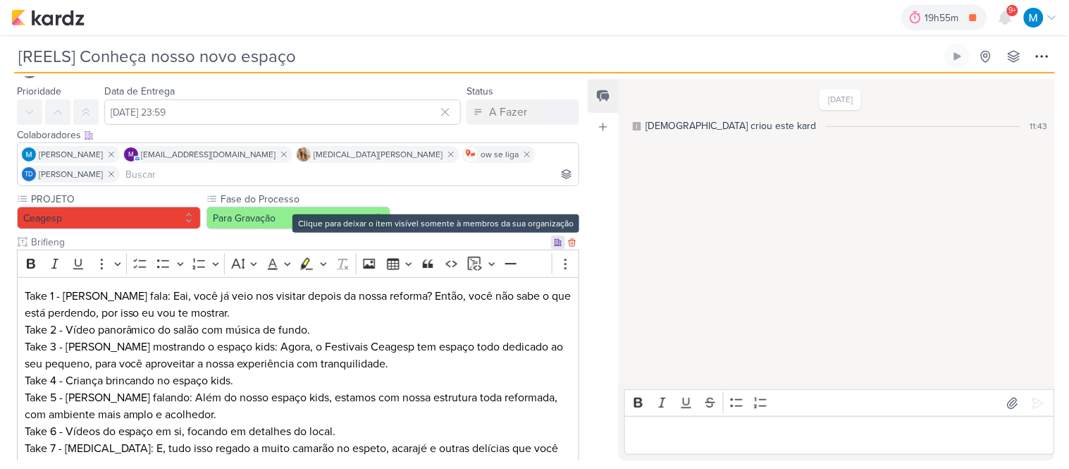
click at [555, 239] on icon at bounding box center [558, 242] width 7 height 6
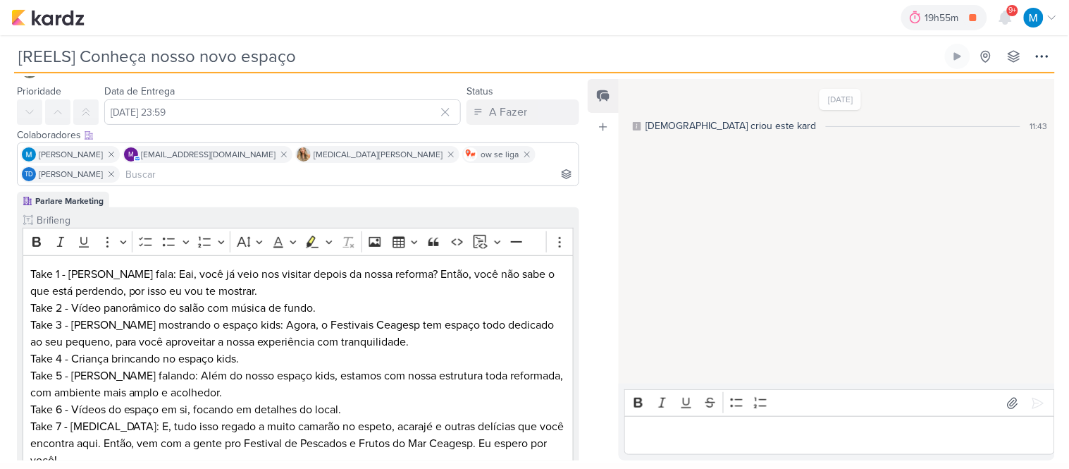
click at [343, 213] on input "Brifieng" at bounding box center [304, 220] width 540 height 15
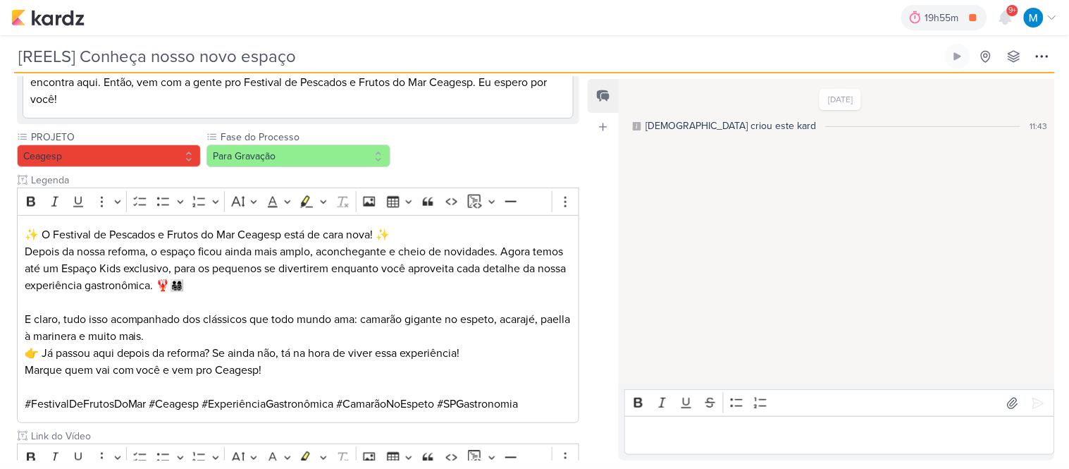
scroll to position [404, 0]
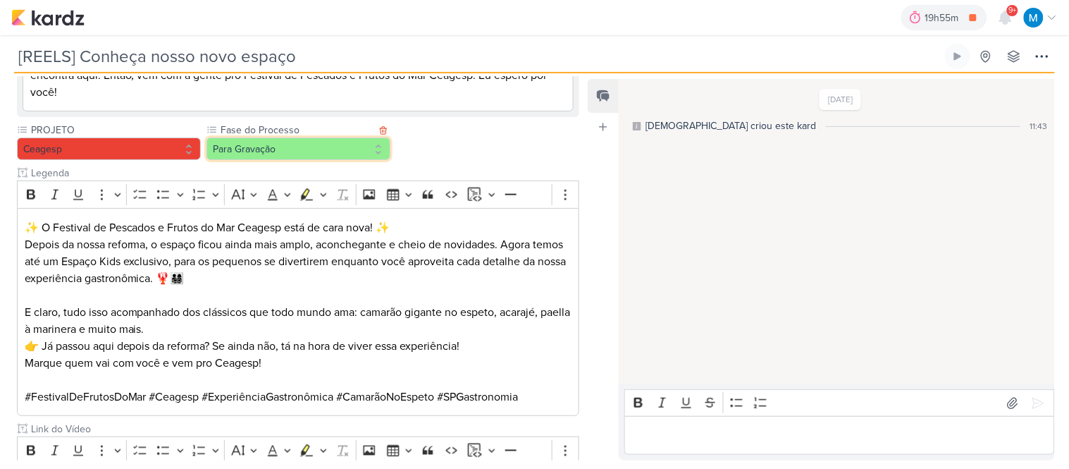
click at [304, 137] on button "Para Gravação" at bounding box center [298, 148] width 184 height 23
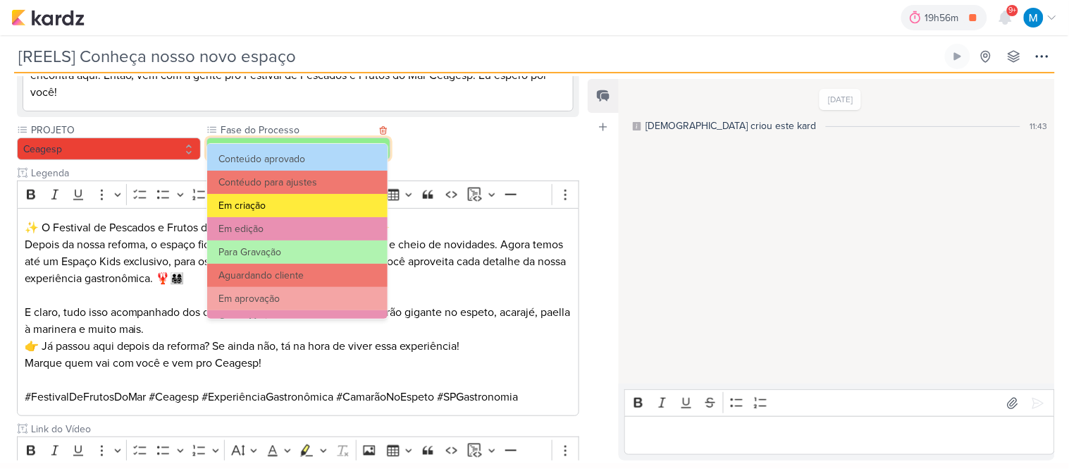
scroll to position [48, 0]
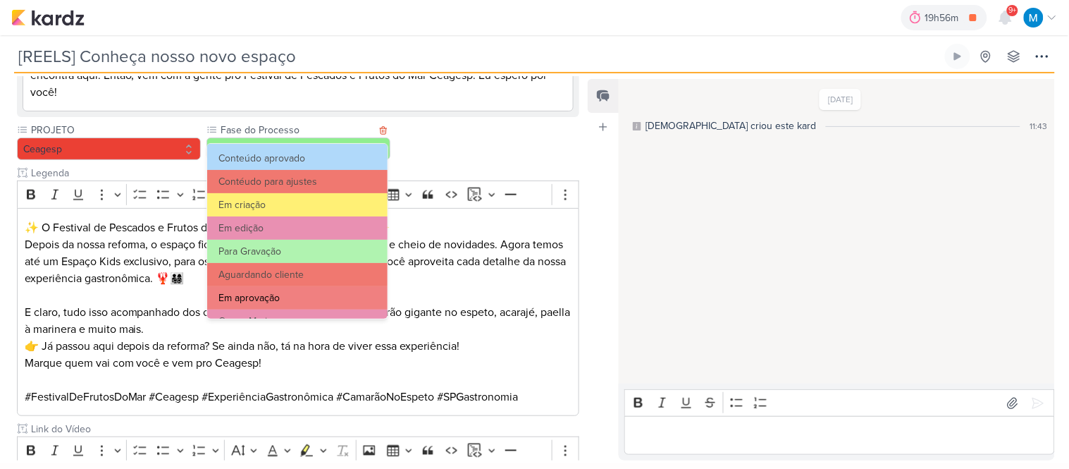
click at [284, 297] on button "Em aprovação" at bounding box center [297, 297] width 180 height 23
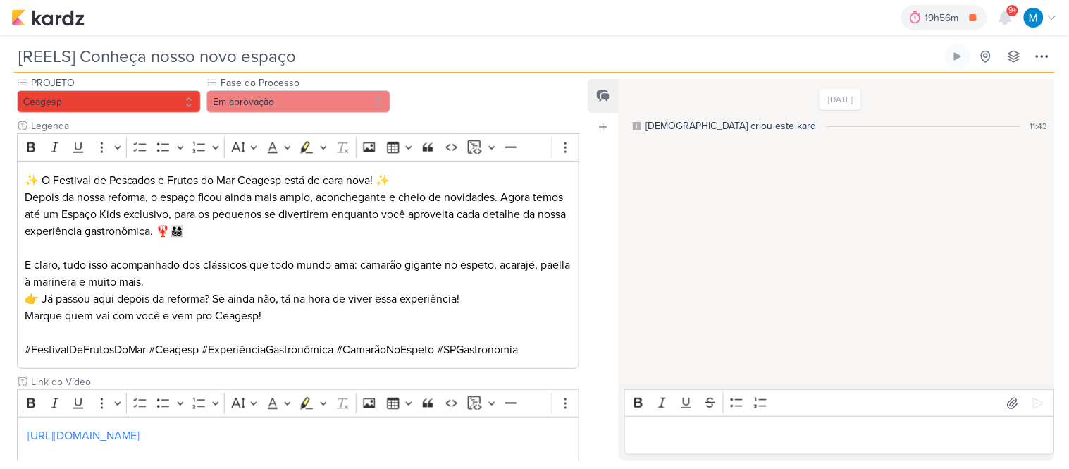
scroll to position [521, 0]
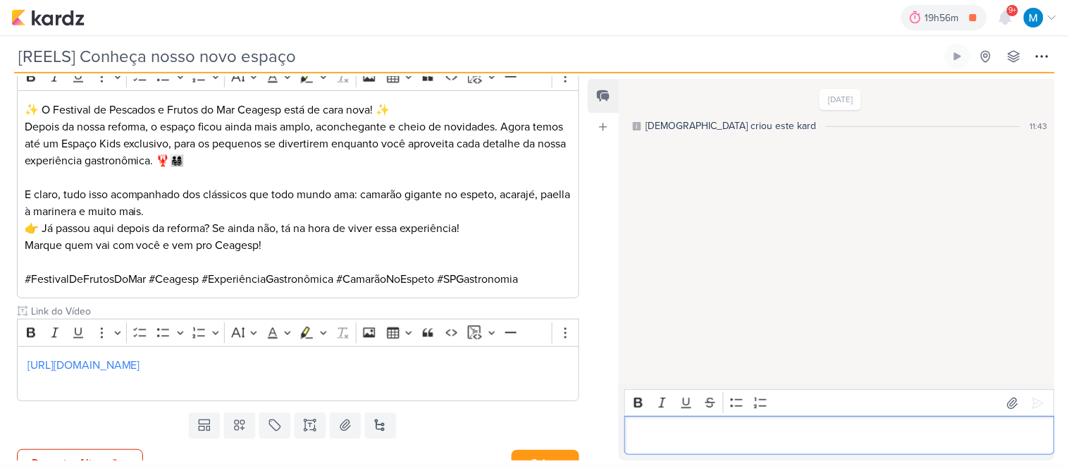
click at [715, 439] on p "Editor editing area: main" at bounding box center [839, 435] width 415 height 17
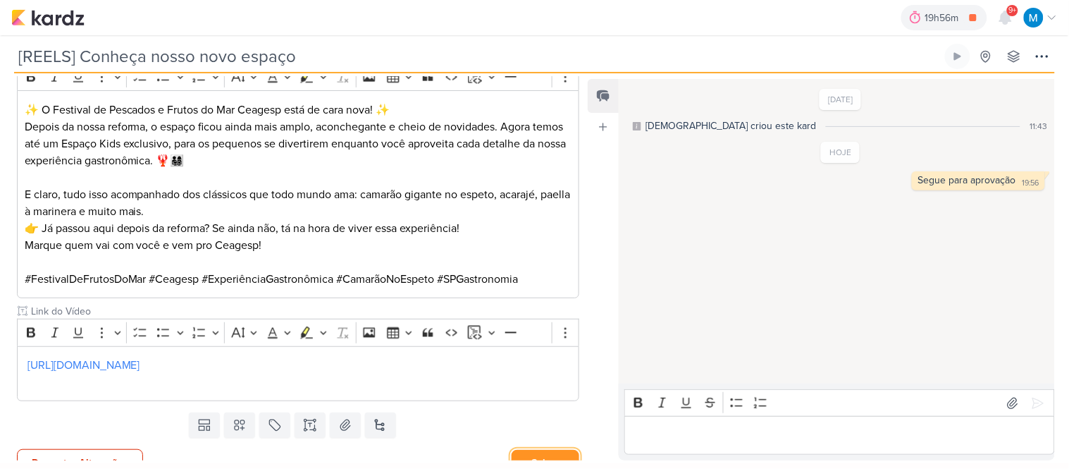
click at [536, 455] on button "Salvar" at bounding box center [546, 463] width 68 height 26
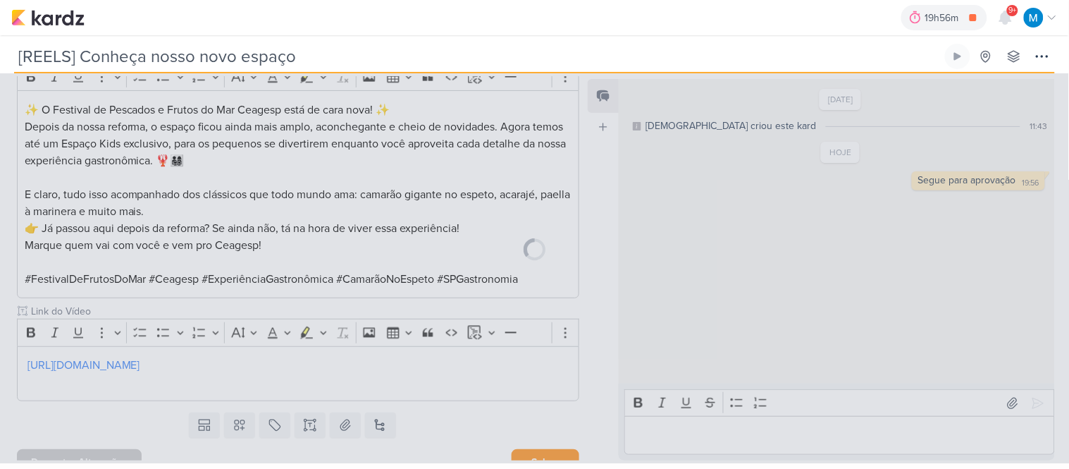
scroll to position [519, 0]
